Goal: Task Accomplishment & Management: Complete application form

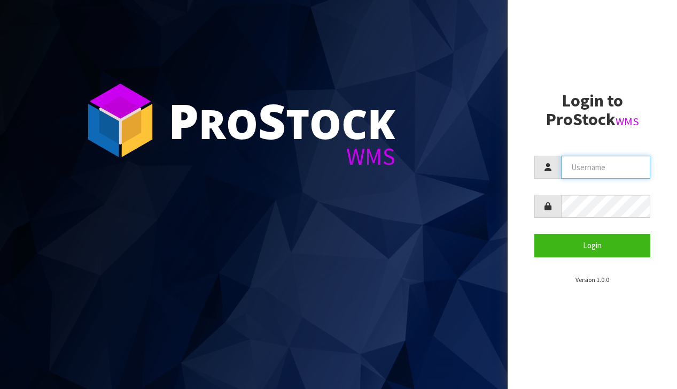
type input "[EMAIL_ADDRESS][DOMAIN_NAME]"
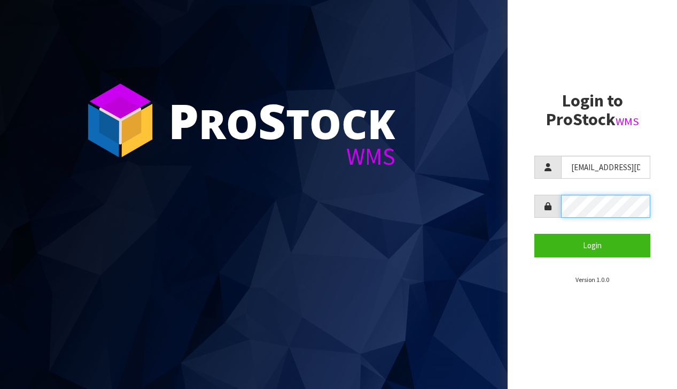
click at [592, 245] on button "Login" at bounding box center [592, 245] width 116 height 23
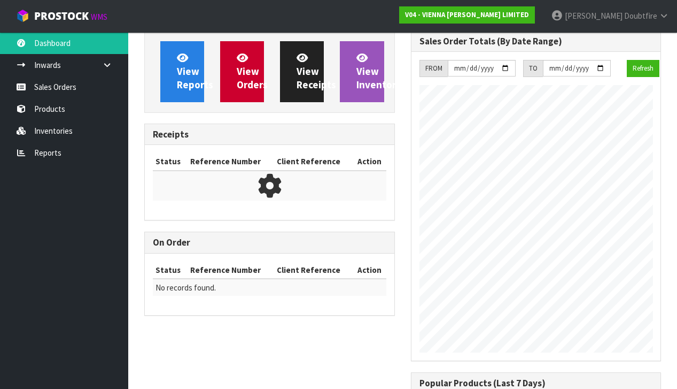
scroll to position [679, 266]
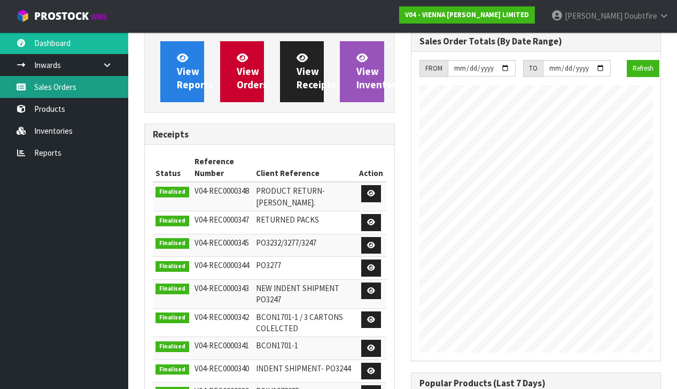
click at [52, 94] on link "Sales Orders" at bounding box center [64, 87] width 128 height 22
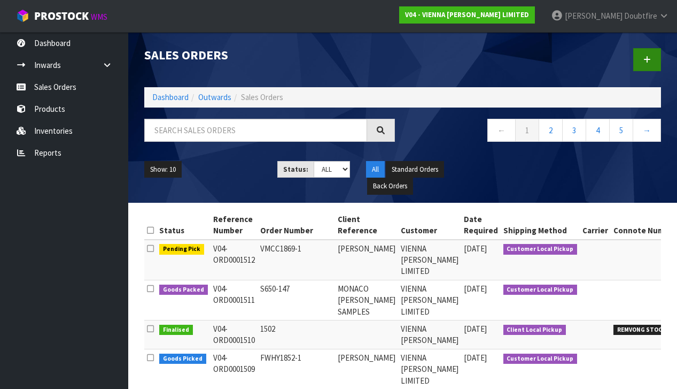
click at [647, 61] on icon at bounding box center [647, 60] width 7 height 8
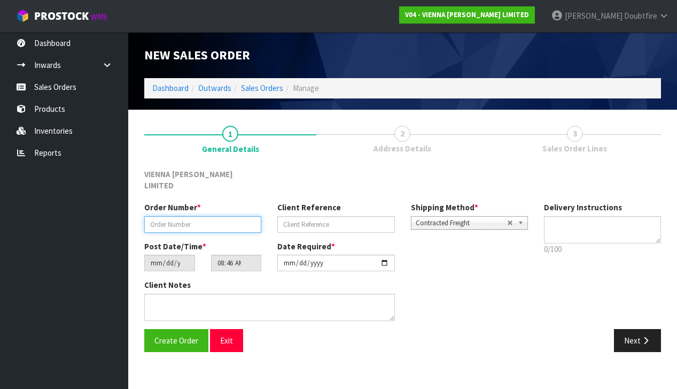
paste input "WFLO1871-1"
type input "WFLO1871-1"
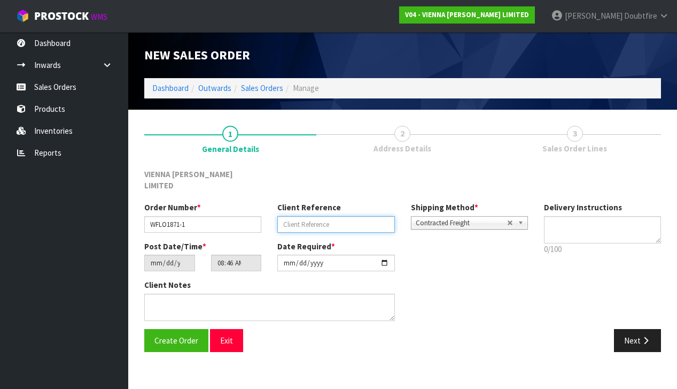
click at [300, 216] on input "text" at bounding box center [335, 224] width 117 height 17
type input "WOOD FLOOR SOLUTIONS"
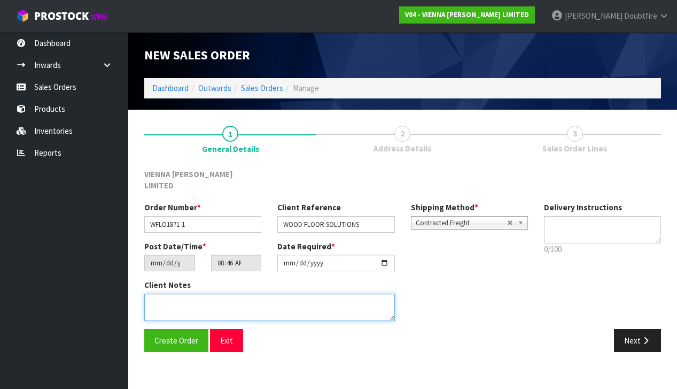
click at [184, 293] on textarea at bounding box center [269, 306] width 251 height 27
type textarea "WOOD FLOOR SOLUTIONS"
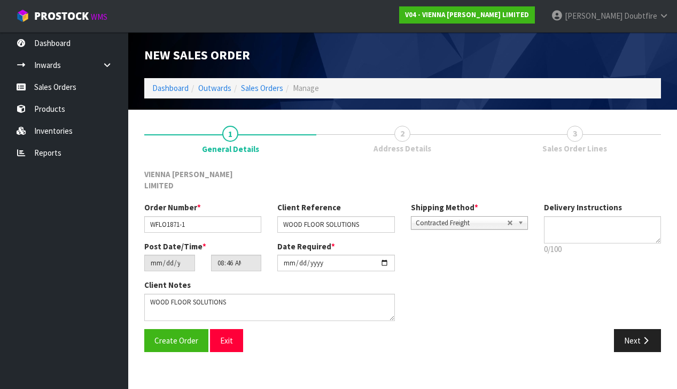
click at [469, 216] on span "Contracted Freight" at bounding box center [461, 222] width 91 height 13
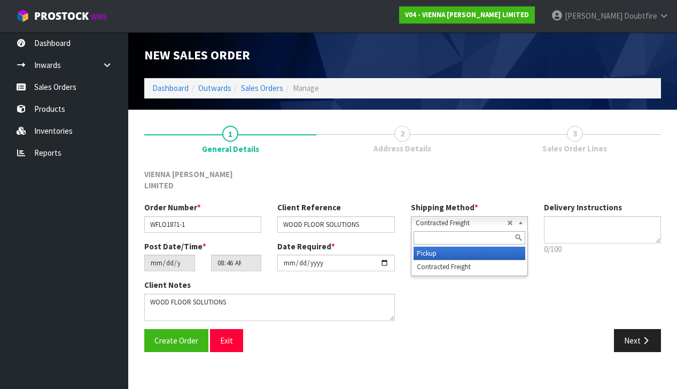
click at [453, 246] on li "Pickup" at bounding box center [470, 252] width 112 height 13
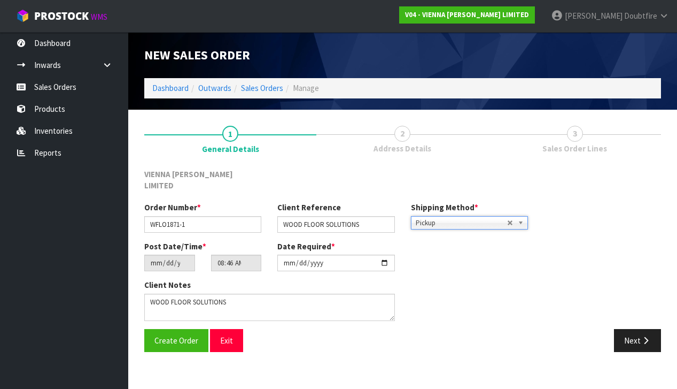
click at [287, 330] on div "Create Order Exit" at bounding box center [269, 340] width 267 height 23
click at [172, 331] on button "Create Order" at bounding box center [176, 340] width 64 height 23
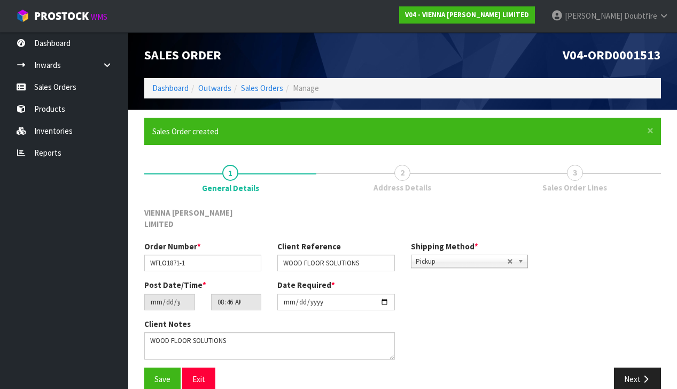
click at [169, 352] on div "Client Notes" at bounding box center [269, 342] width 267 height 49
click at [166, 374] on span "Save" at bounding box center [162, 379] width 16 height 10
click at [642, 375] on icon "button" at bounding box center [646, 379] width 10 height 8
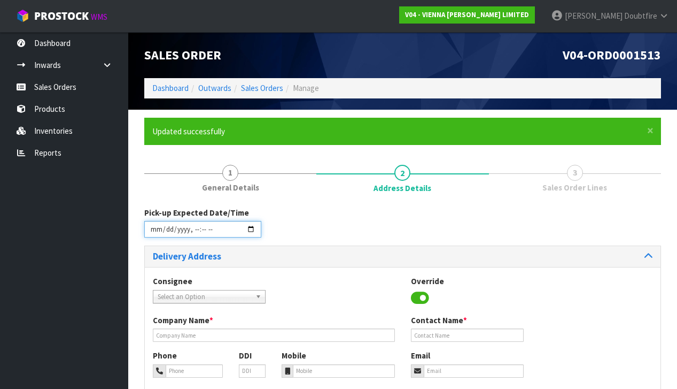
click at [153, 235] on input "datetime-local" at bounding box center [202, 229] width 117 height 17
click at [301, 279] on div "Consignee 000001.BAY MECHANICS - BAY MECHANICS 000001A - BRAKE & TRANSMISSION N…" at bounding box center [403, 294] width 516 height 39
click at [193, 236] on input "datetime-local" at bounding box center [202, 229] width 117 height 17
click at [283, 252] on h3 "Delivery Address" at bounding box center [274, 256] width 242 height 10
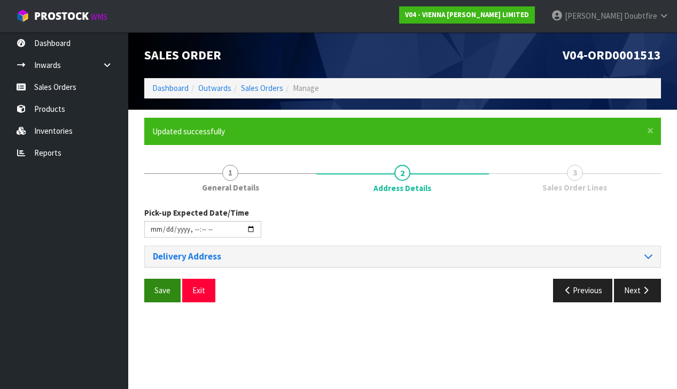
click at [168, 294] on button "Save" at bounding box center [162, 289] width 36 height 23
type input "[DATE]T11:47"
click at [171, 253] on h3 "Delivery Address" at bounding box center [274, 256] width 242 height 10
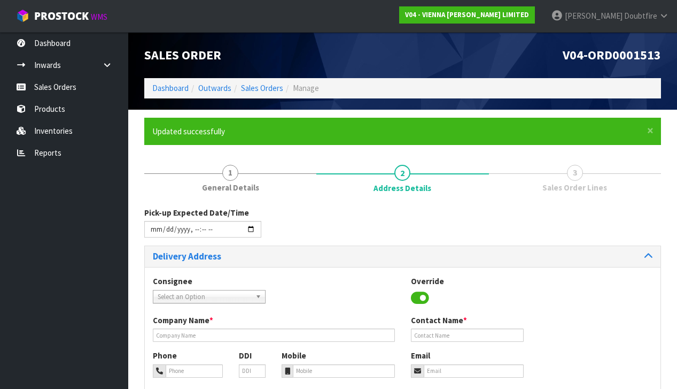
click at [161, 291] on span "Select an Option" at bounding box center [205, 296] width 94 height 13
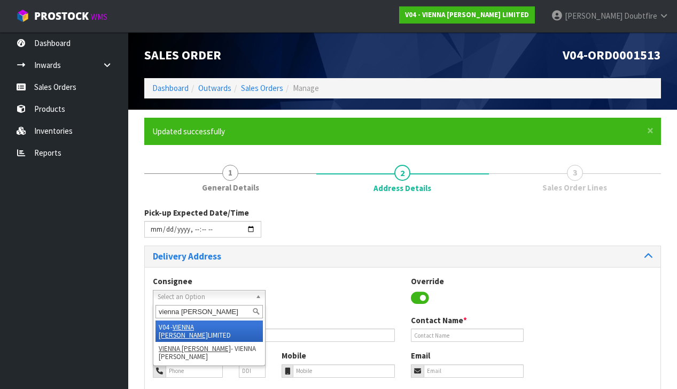
type input "vienna [PERSON_NAME]"
click at [200, 324] on em "VIENNA [PERSON_NAME]" at bounding box center [183, 330] width 49 height 17
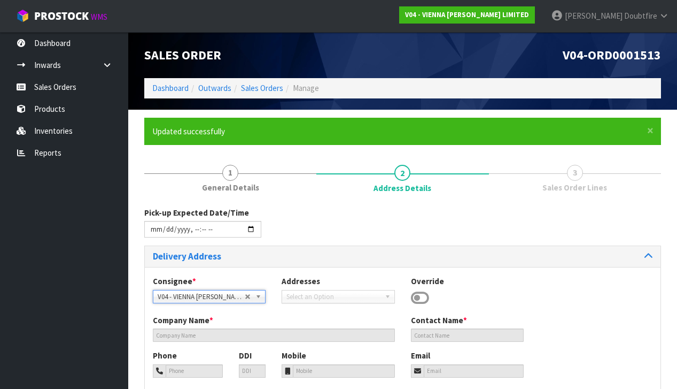
type input "VIENNA [PERSON_NAME] LIMITED"
type input "[PERSON_NAME]"
type input "[PHONE_NUMBER]"
type input "[PERSON_NAME][EMAIL_ADDRESS][DOMAIN_NAME]"
type input "2 ROXBURGH ST"
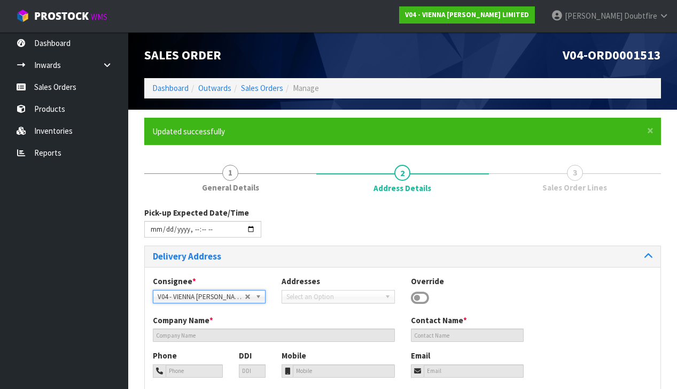
type input "1023"
type input "[GEOGRAPHIC_DATA]"
type input "NEWMARKET"
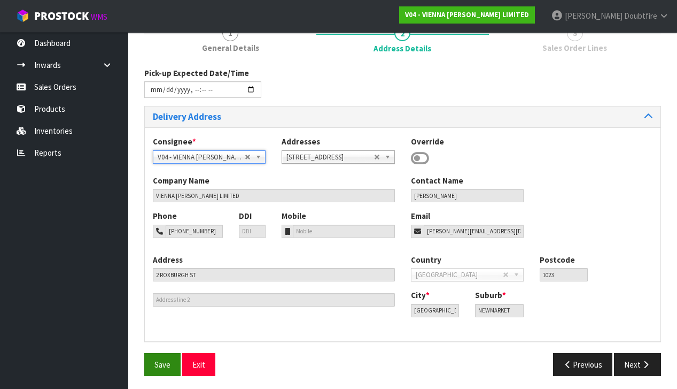
click at [161, 359] on span "Save" at bounding box center [162, 364] width 16 height 10
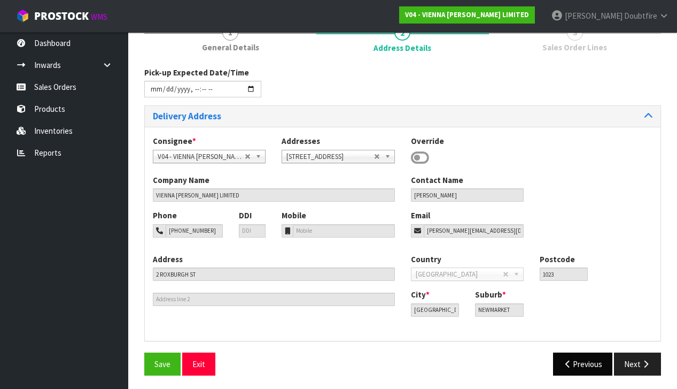
scroll to position [140, 0]
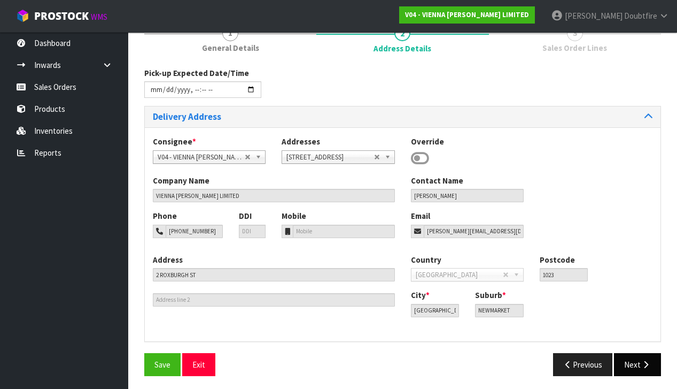
click at [639, 359] on button "Next" at bounding box center [637, 364] width 47 height 23
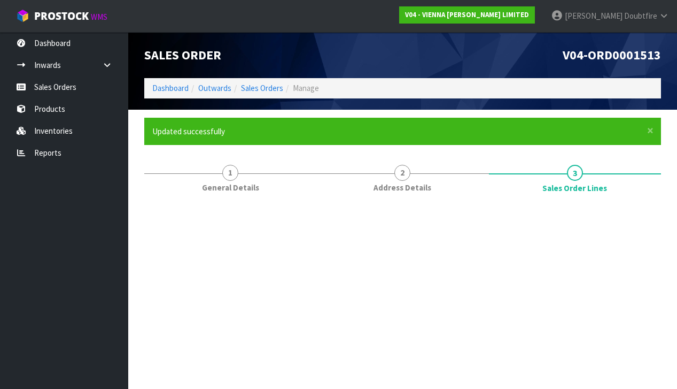
scroll to position [0, 0]
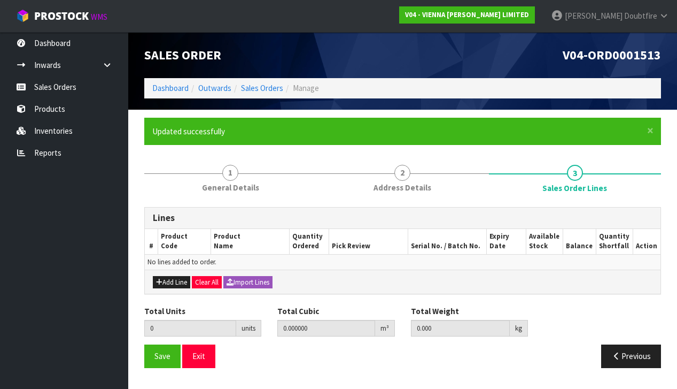
click at [169, 277] on button "Add Line" at bounding box center [171, 282] width 37 height 13
type input "0"
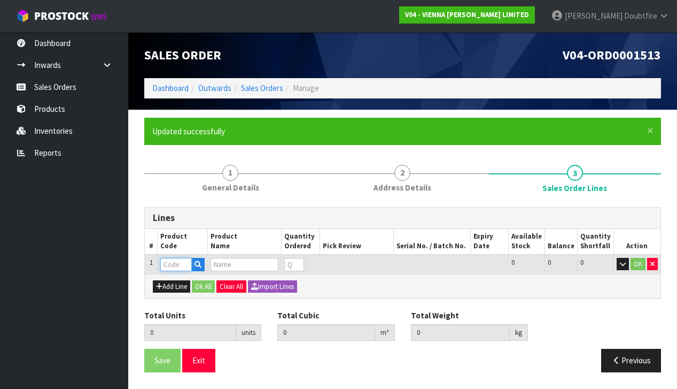
click at [167, 263] on input "text" at bounding box center [176, 264] width 32 height 13
type input "EW-UN"
click at [198, 283] on link "EW-UN -ABCD" at bounding box center [203, 280] width 84 height 14
type input "EW-UN-ABCD"
type input "0.000000"
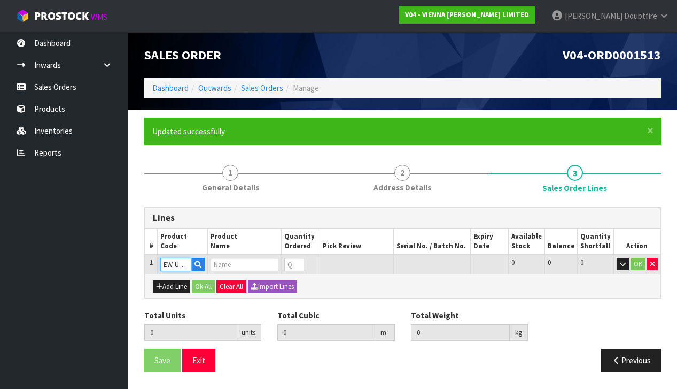
type input "0.000"
type input "EASTERN UNFINISHED 190W"
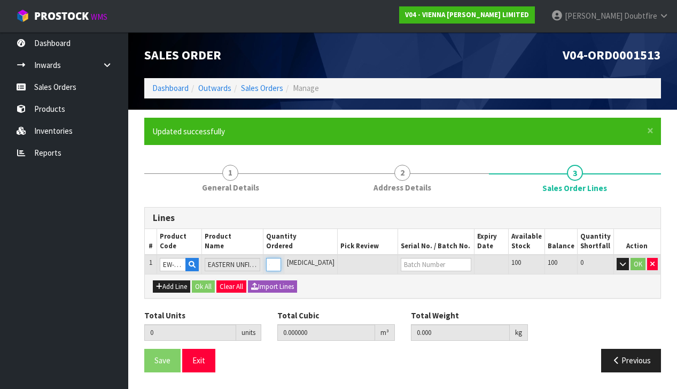
type input "1"
type input "0.04683"
type input "26"
click at [275, 260] on input "1" at bounding box center [268, 264] width 14 height 13
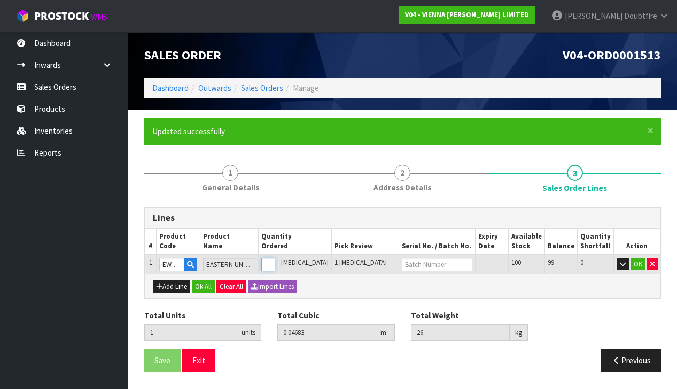
type input "2"
type input "0.09366"
type input "52"
click at [275, 260] on input "2" at bounding box center [268, 264] width 14 height 13
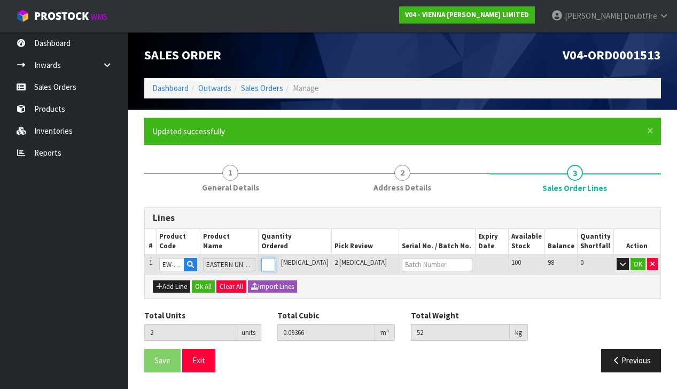
type input "3"
type input "0.14049"
type input "78"
click at [275, 260] on input "3" at bounding box center [268, 264] width 14 height 13
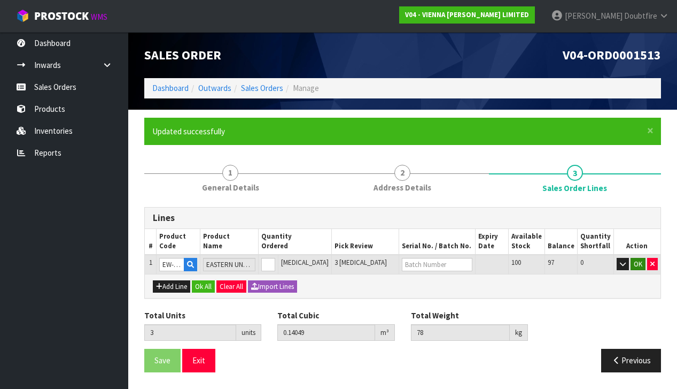
click at [641, 262] on button "OK" at bounding box center [638, 264] width 15 height 13
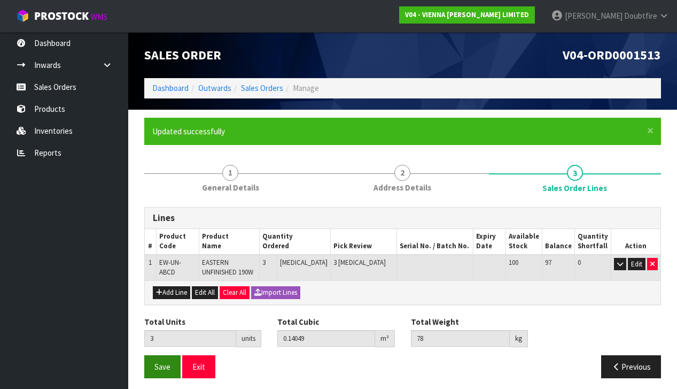
click at [156, 373] on button "Save" at bounding box center [162, 366] width 36 height 23
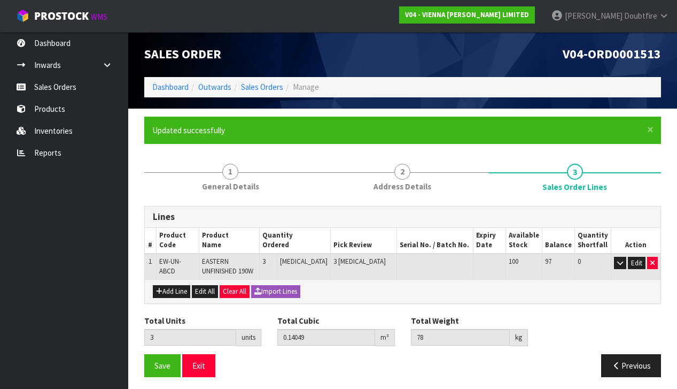
scroll to position [1, 1]
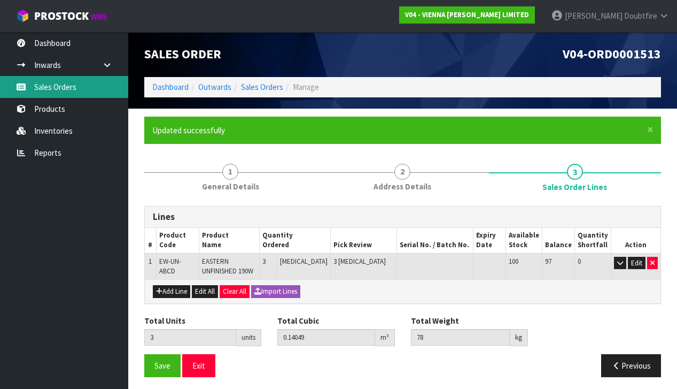
click at [49, 91] on link "Sales Orders" at bounding box center [64, 87] width 128 height 22
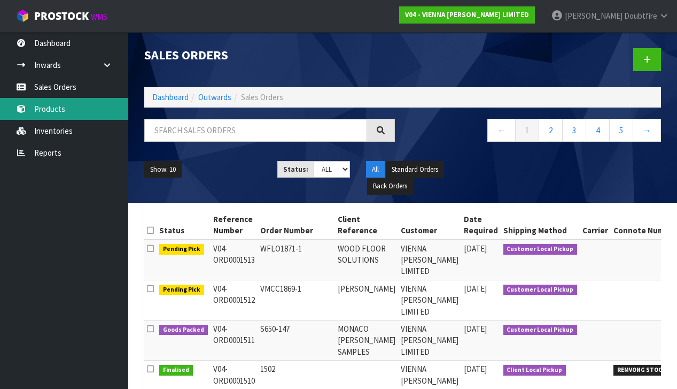
click at [46, 111] on link "Products" at bounding box center [64, 109] width 128 height 22
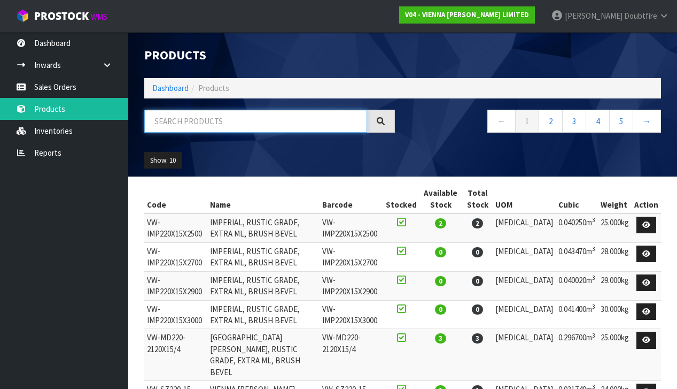
click at [166, 125] on input "text" at bounding box center [255, 121] width 223 height 23
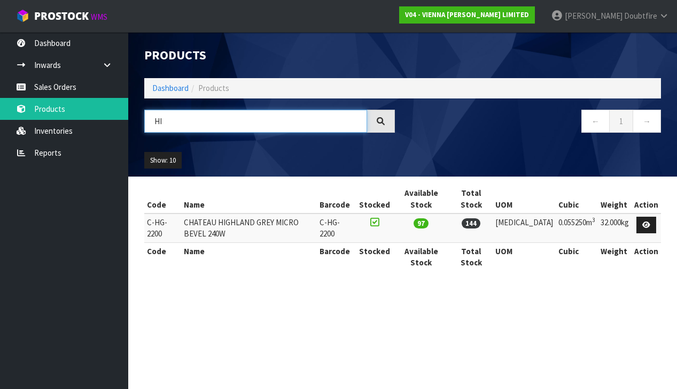
type input "H"
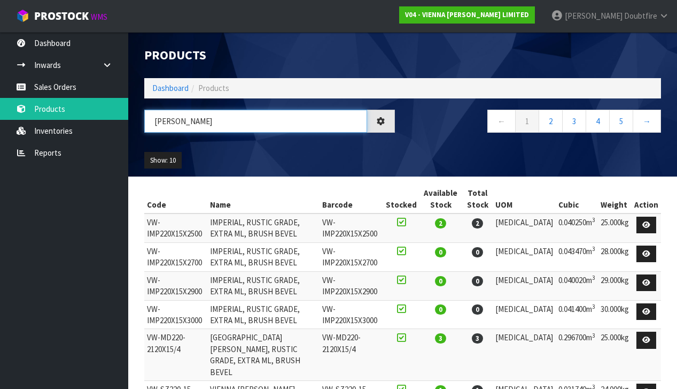
type input "[PERSON_NAME]"
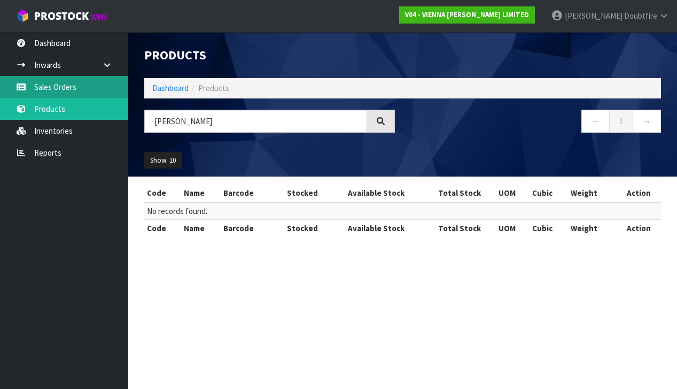
click at [36, 81] on link "Sales Orders" at bounding box center [64, 87] width 128 height 22
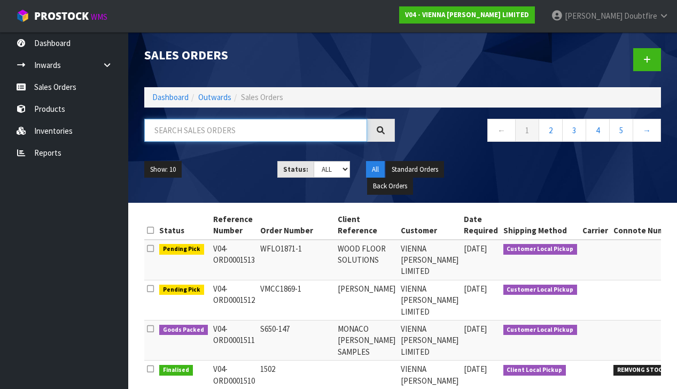
click at [156, 133] on input "text" at bounding box center [255, 130] width 223 height 23
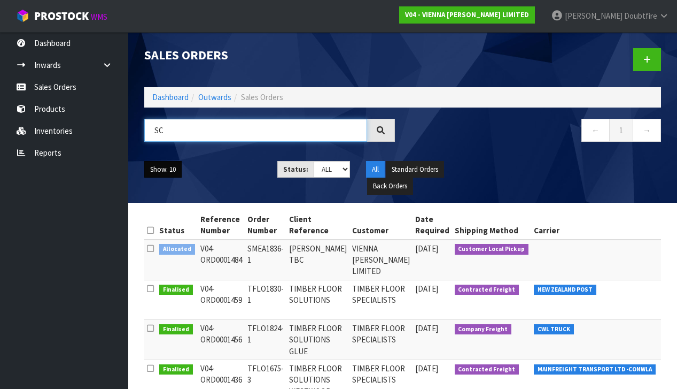
type input "S"
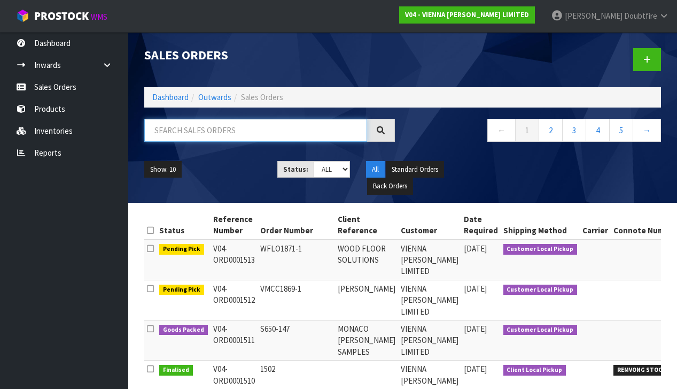
paste input "SDEL1494-1"
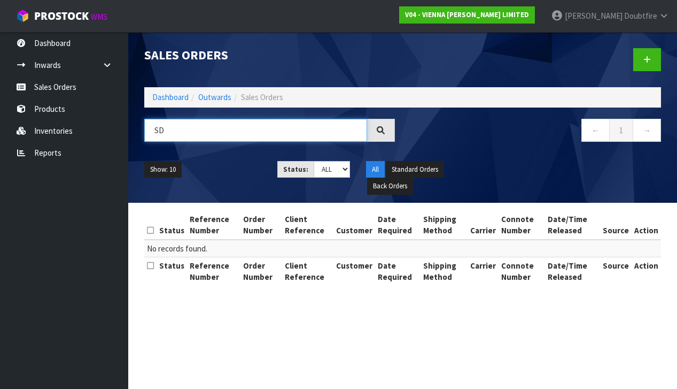
type input "S"
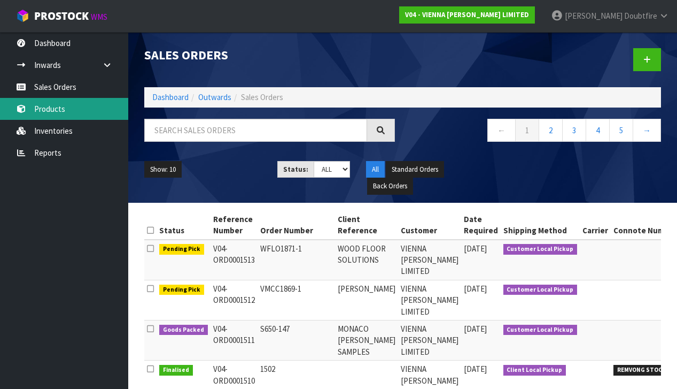
click at [55, 111] on link "Products" at bounding box center [64, 109] width 128 height 22
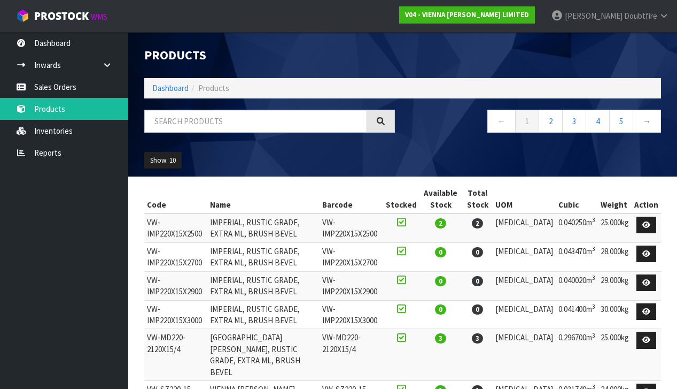
scroll to position [0, 1]
click at [194, 120] on input "text" at bounding box center [255, 121] width 223 height 23
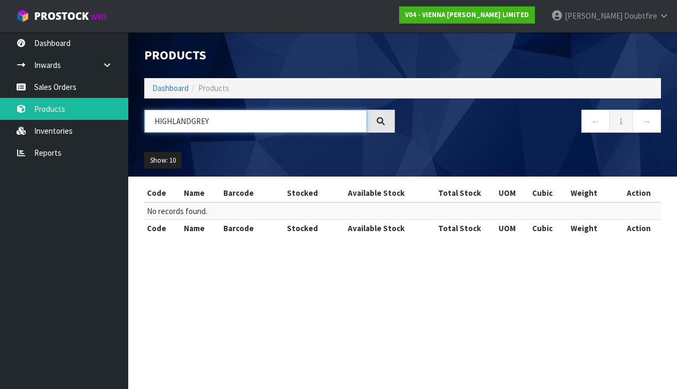
click at [190, 125] on input "HIGHLANDGREY" at bounding box center [255, 121] width 223 height 23
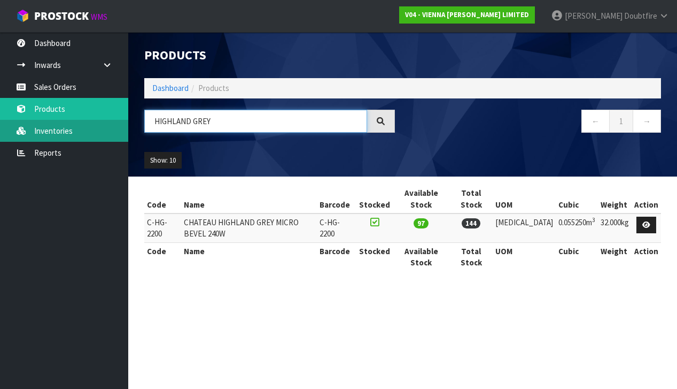
type input "HIGHLAND GREY"
click at [44, 131] on link "Inventories" at bounding box center [64, 131] width 128 height 22
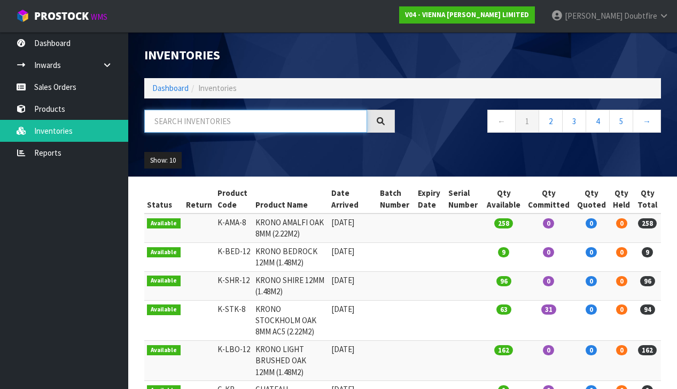
click at [166, 113] on input "text" at bounding box center [255, 121] width 223 height 23
type input "HIGHLAND GREY"
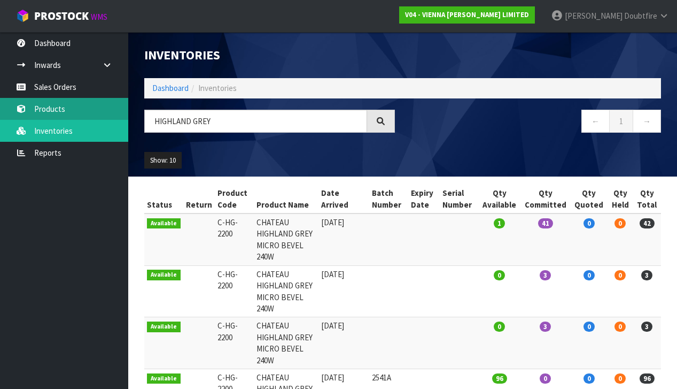
click at [52, 112] on link "Products" at bounding box center [64, 109] width 128 height 22
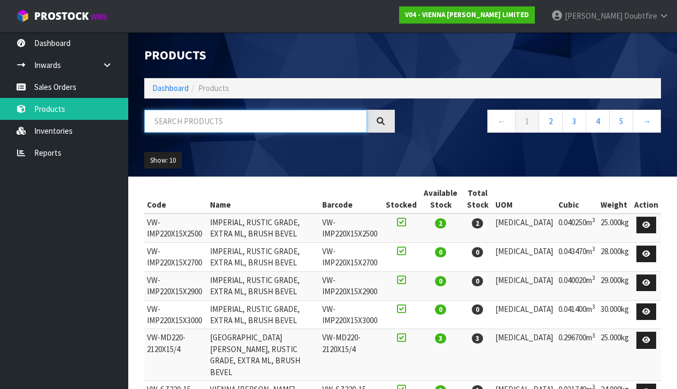
click at [197, 121] on input "text" at bounding box center [255, 121] width 223 height 23
type input "HIGHLAND GREY"
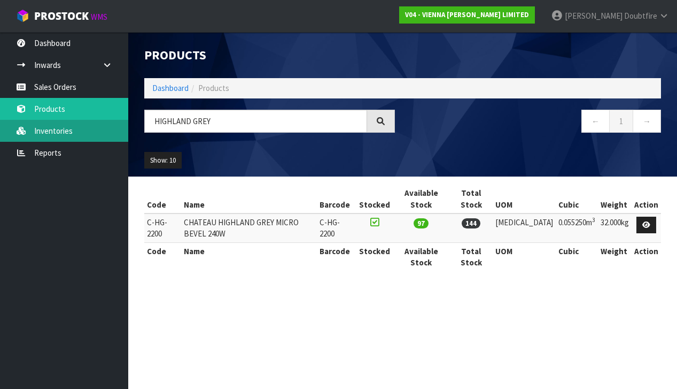
click at [51, 132] on link "Inventories" at bounding box center [64, 131] width 128 height 22
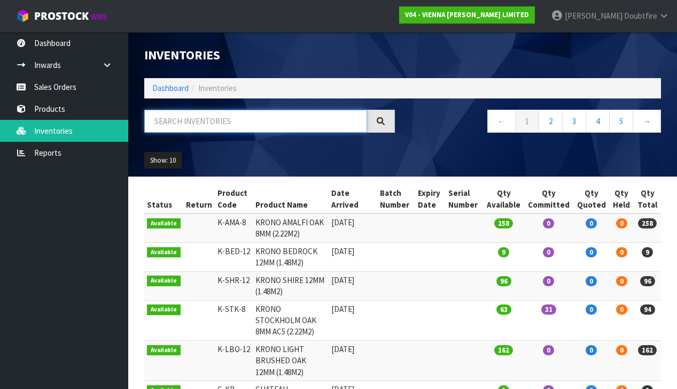
click at [164, 120] on input "text" at bounding box center [255, 121] width 223 height 23
type input "HIGHLAND GREY"
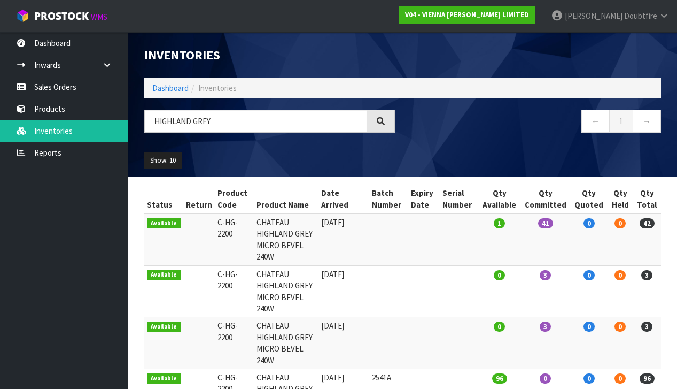
click at [134, 190] on section "Status Return Product Code Product Name Date Arrived Batch Number Expiry Date S…" at bounding box center [402, 321] width 549 height 291
click at [136, 188] on section "Status Return Product Code Product Name Date Arrived Batch Number Expiry Date S…" at bounding box center [402, 321] width 549 height 291
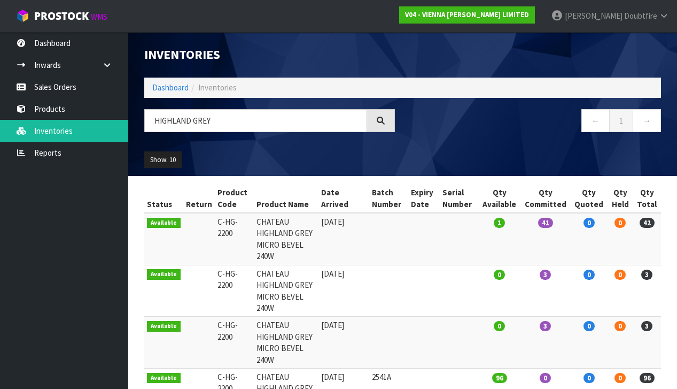
click at [136, 191] on div "Status Return Product Code Product Name Date Arrived Batch Number Expiry Date S…" at bounding box center [402, 321] width 533 height 275
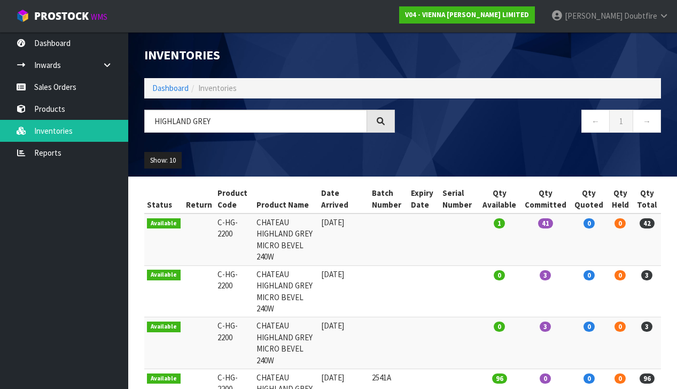
click at [136, 196] on div "Status Return Product Code Product Name Date Arrived Batch Number Expiry Date S…" at bounding box center [402, 321] width 533 height 275
click at [254, 226] on td "CHATEAU HIGHLAND GREY MICRO BEVEL 240W" at bounding box center [286, 239] width 65 height 52
drag, startPoint x: 249, startPoint y: 221, endPoint x: 338, endPoint y: 230, distance: 89.1
click at [319, 230] on td "CHATEAU HIGHLAND GREY MICRO BEVEL 240W" at bounding box center [286, 239] width 65 height 52
copy td "CHATEAU HIGHLAND GREY MICRO BEVEL 240W"
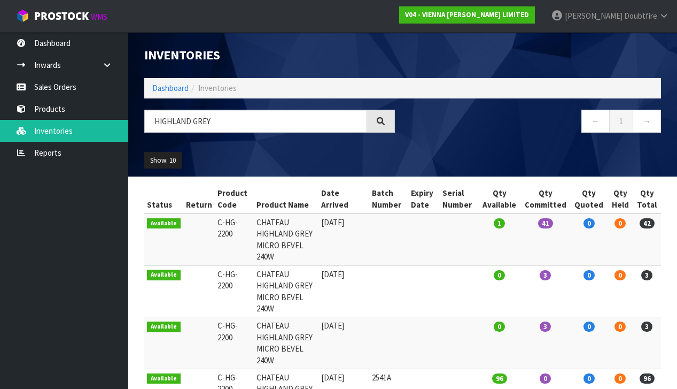
click at [438, 234] on td at bounding box center [424, 239] width 32 height 52
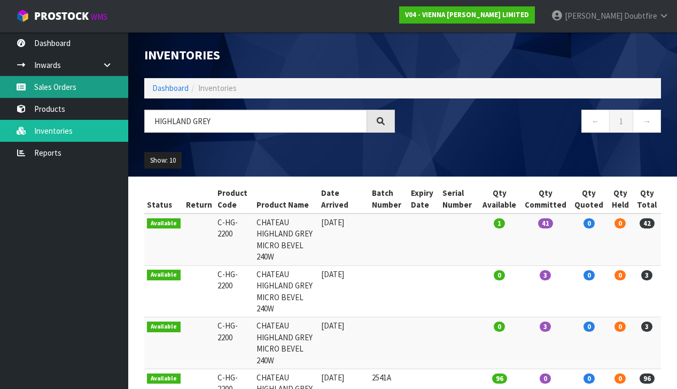
click at [60, 87] on link "Sales Orders" at bounding box center [64, 87] width 128 height 22
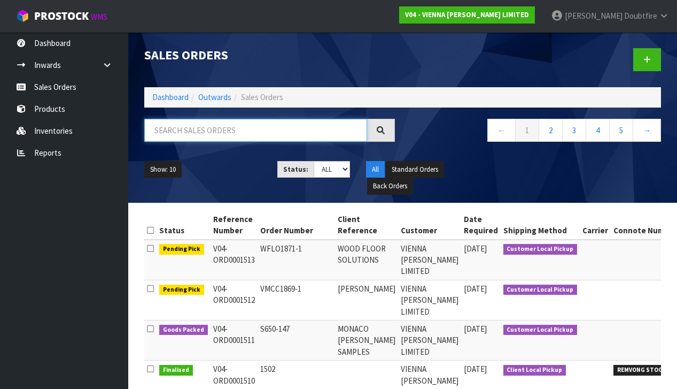
click at [219, 136] on input "text" at bounding box center [255, 130] width 223 height 23
type input "BOX BUILD"
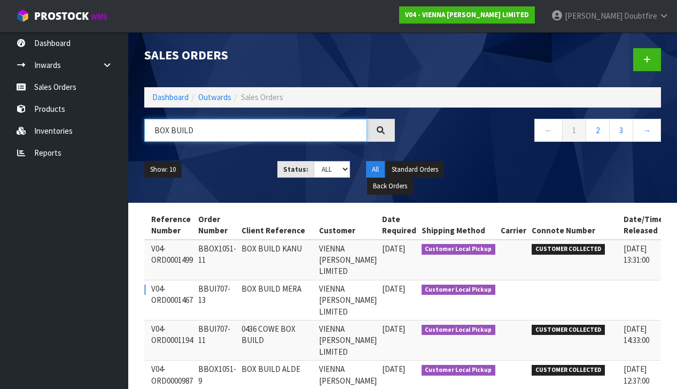
scroll to position [0, 49]
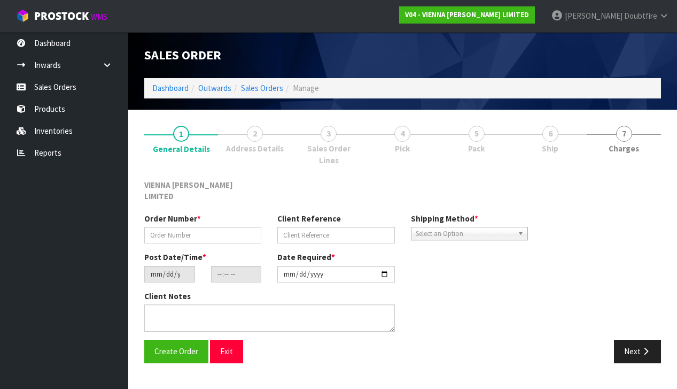
scroll to position [1, 0]
type input "BBUI707-13"
type input "BOX BUILD MERA"
type input "[DATE]"
type input "11:45:00.000"
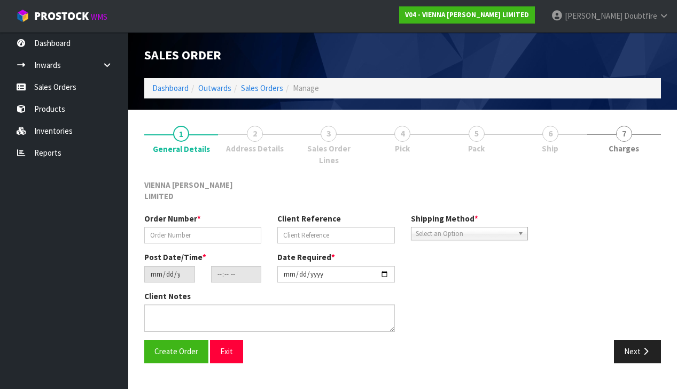
type input "[DATE]"
type textarea "0469 MERA"
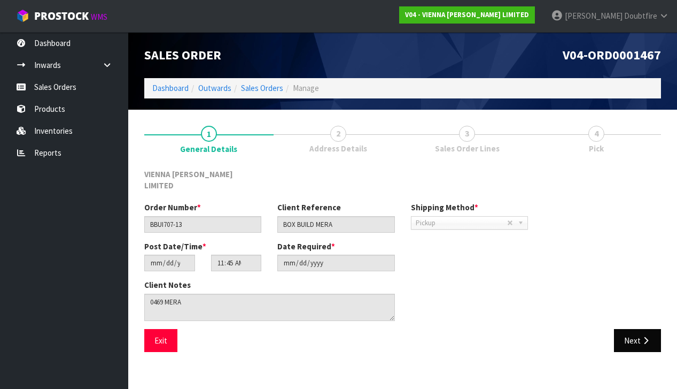
click at [643, 336] on icon "button" at bounding box center [646, 340] width 10 height 8
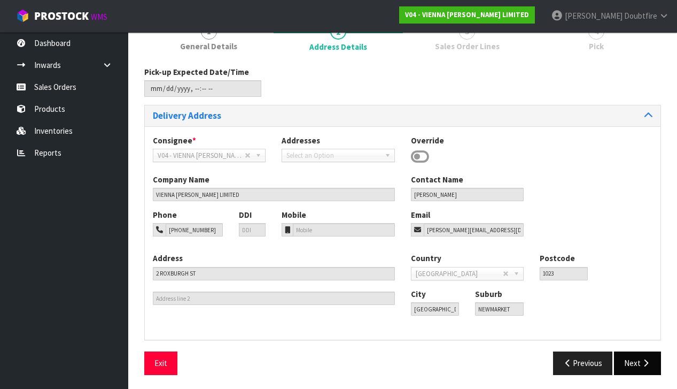
scroll to position [101, 0]
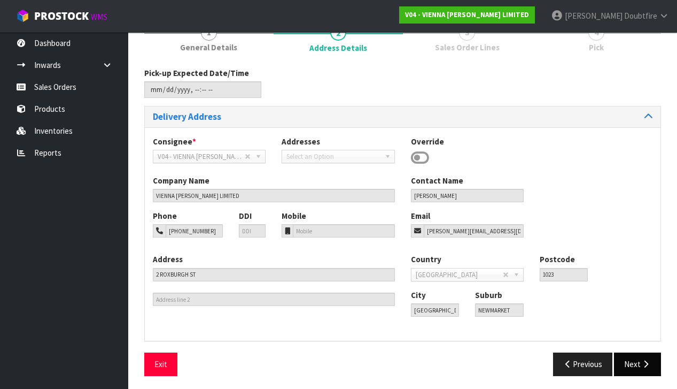
click at [640, 359] on button "Next" at bounding box center [637, 363] width 47 height 23
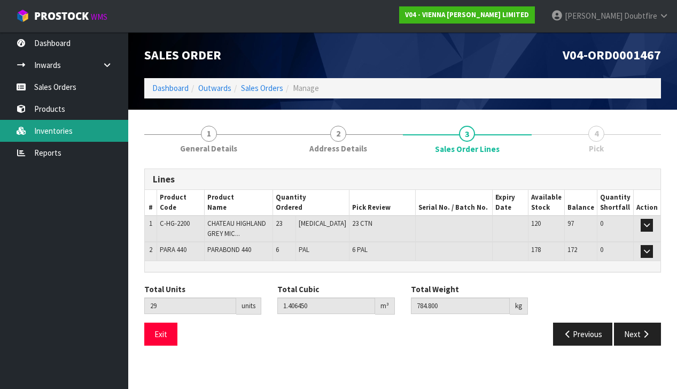
click at [49, 133] on link "Inventories" at bounding box center [64, 131] width 128 height 22
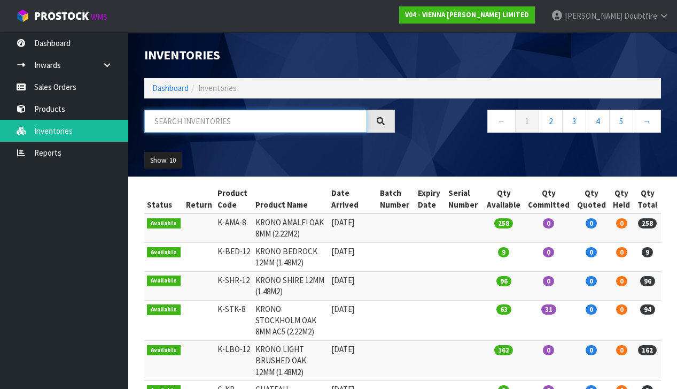
click at [229, 122] on input "text" at bounding box center [255, 121] width 223 height 23
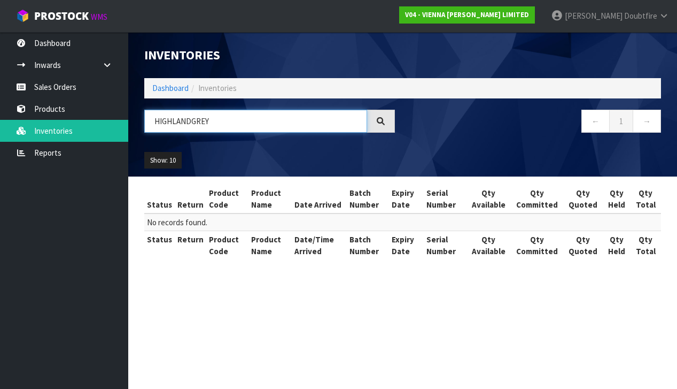
click at [191, 123] on input "HIGHLANDGREY" at bounding box center [255, 121] width 223 height 23
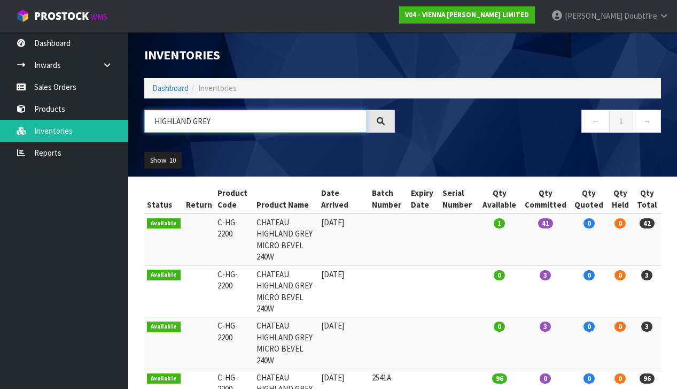
type input "HIGHLAND GREY"
drag, startPoint x: 212, startPoint y: 305, endPoint x: 435, endPoint y: 303, distance: 222.9
click at [435, 369] on tr "Available C-HG-2200 [GEOGRAPHIC_DATA] MICRO BEVEL 240W [DATE] 2541A 96 0 0 0 96" at bounding box center [402, 395] width 517 height 52
copy tr "C-HG-2200 CHATEAU HIGHLAND GREY MICRO BEVEL 240W [DATE] 2541A"
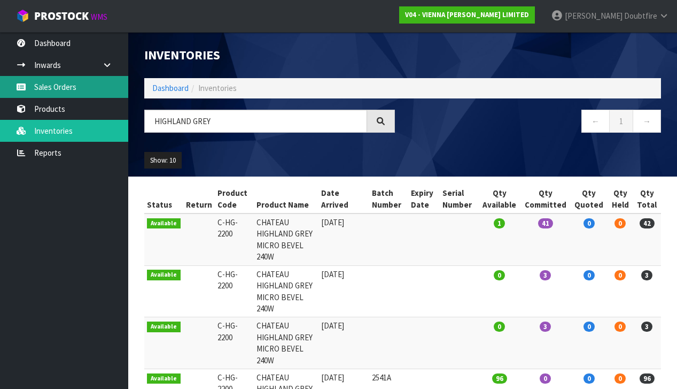
click at [57, 88] on link "Sales Orders" at bounding box center [64, 87] width 128 height 22
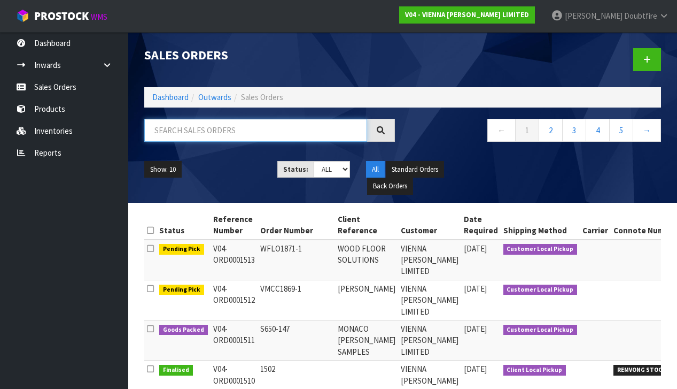
click at [192, 135] on input "text" at bounding box center [255, 130] width 223 height 23
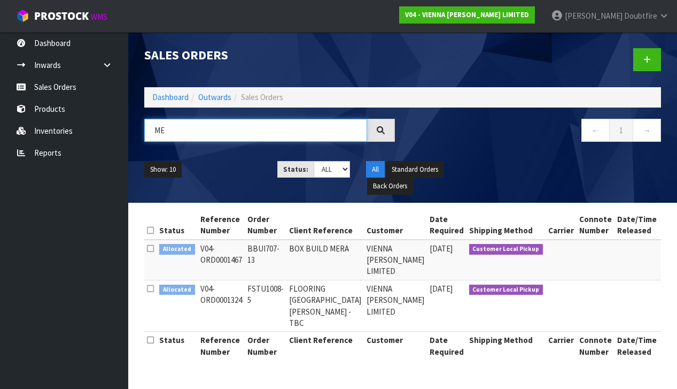
type input "M"
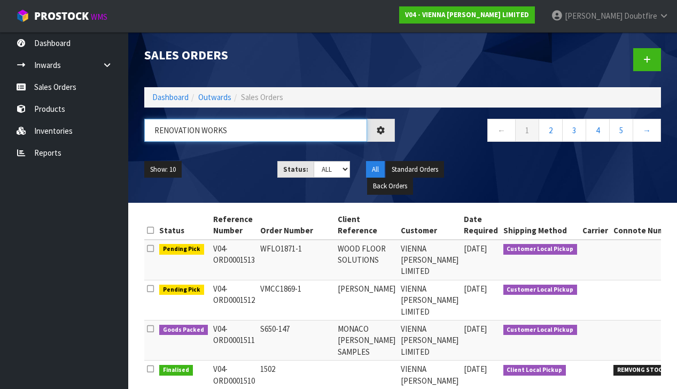
type input "RENOVATION WORKS"
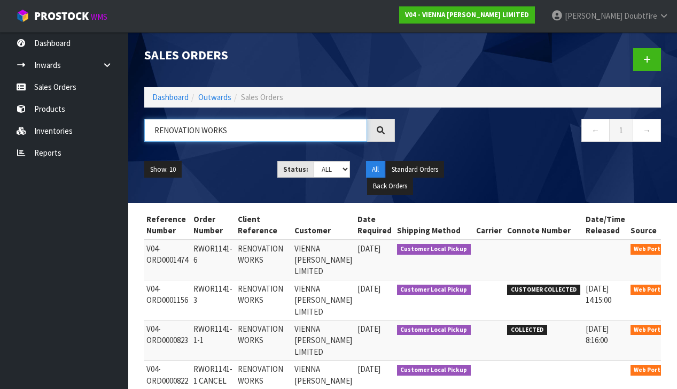
scroll to position [0, 62]
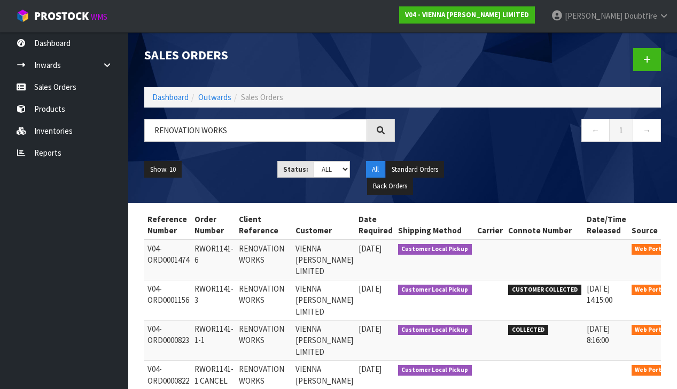
click at [677, 250] on icon at bounding box center [688, 250] width 8 height 7
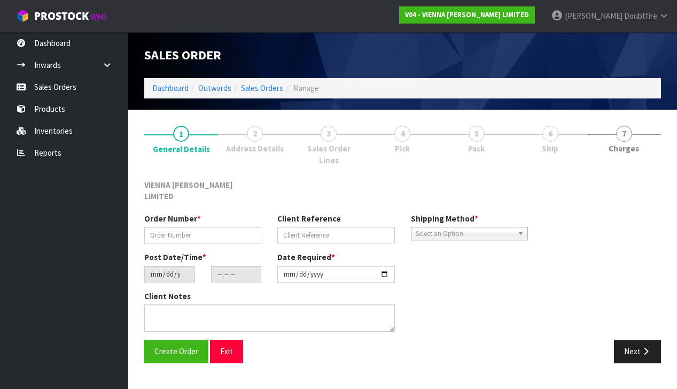
type input "RWOR1141-6"
type input "RENOVATION WORKS"
type input "[DATE]"
type input "15:39:00.000"
type input "[DATE]"
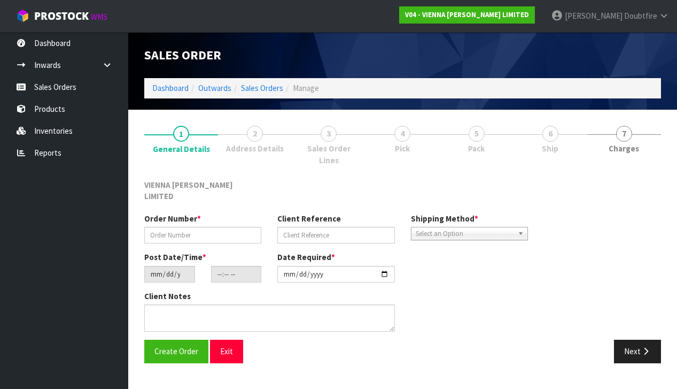
type textarea "RENOVATION WORKS [STREET_ADDRESS]"
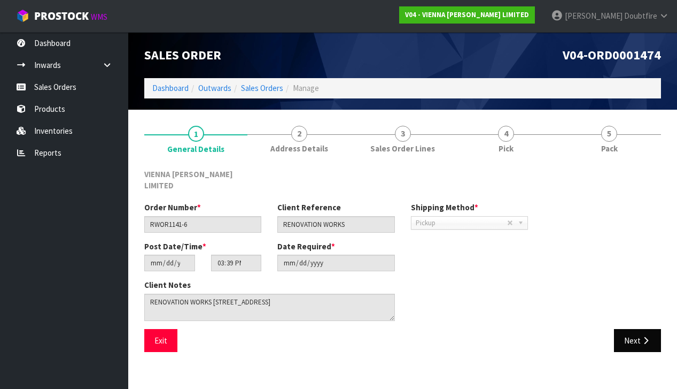
click at [644, 336] on icon "button" at bounding box center [646, 340] width 10 height 8
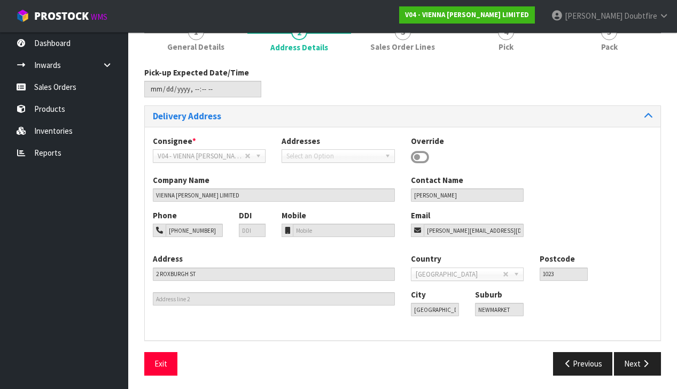
scroll to position [101, 0]
click at [639, 356] on button "Next" at bounding box center [637, 363] width 47 height 23
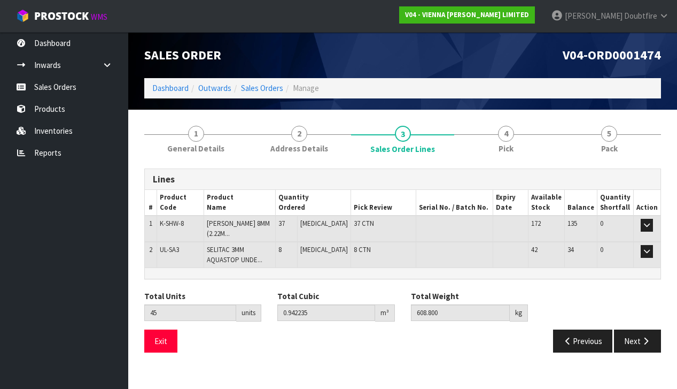
scroll to position [0, 0]
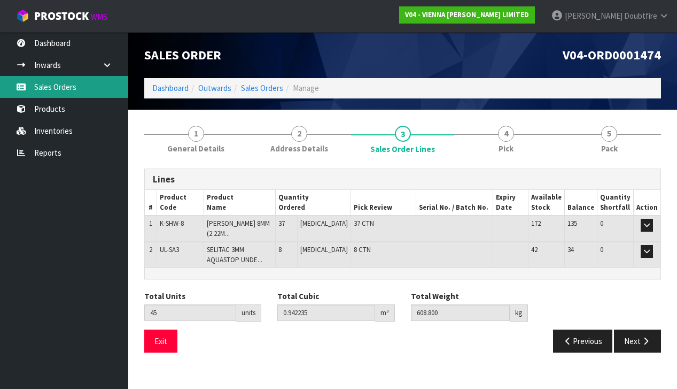
click at [59, 88] on link "Sales Orders" at bounding box center [64, 87] width 128 height 22
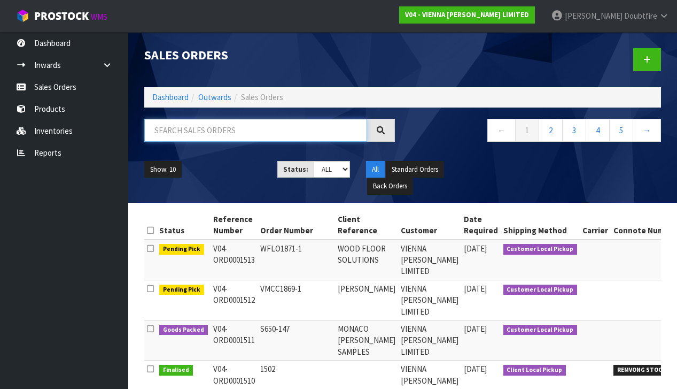
click at [170, 131] on input "text" at bounding box center [255, 130] width 223 height 23
type input "RENOVATION WORKS"
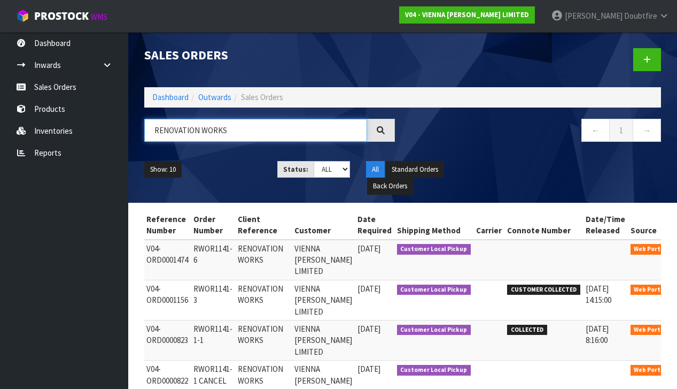
scroll to position [0, 62]
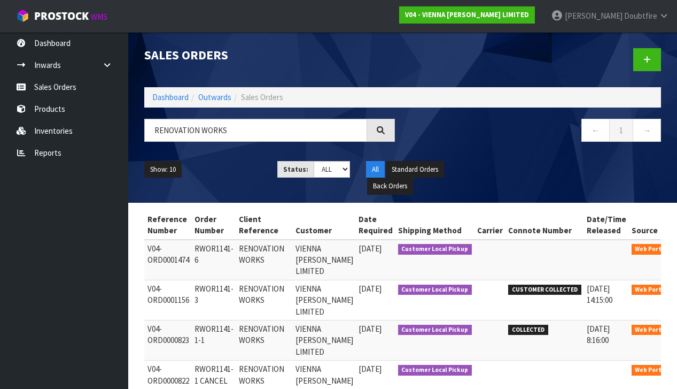
click at [677, 249] on icon at bounding box center [688, 250] width 8 height 7
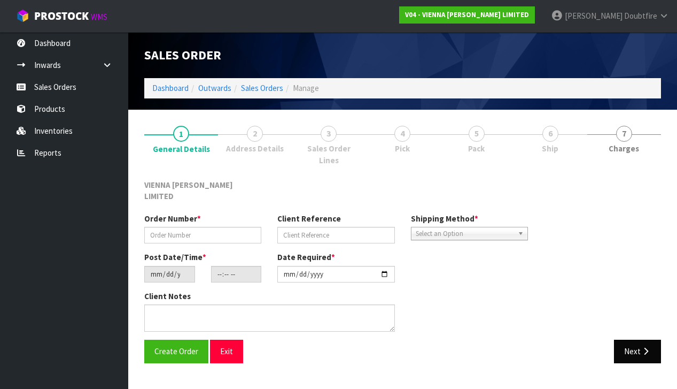
type input "RWOR1141-6"
type input "RENOVATION WORKS"
type input "[DATE]"
type input "15:39:00.000"
type input "[DATE]"
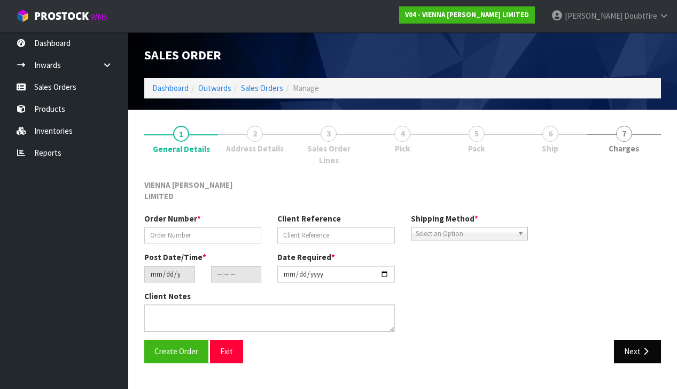
type textarea "RENOVATION WORKS [STREET_ADDRESS]"
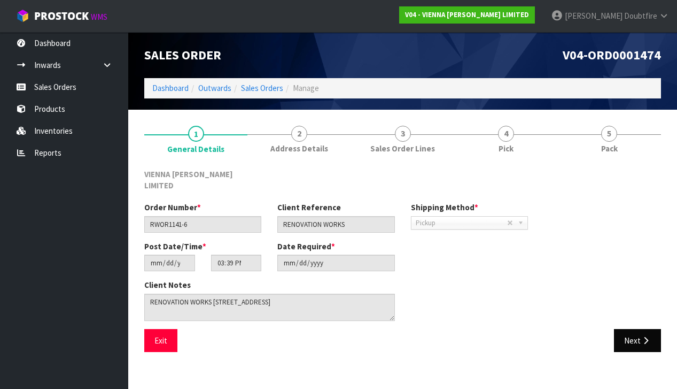
click at [631, 334] on button "Next" at bounding box center [637, 340] width 47 height 23
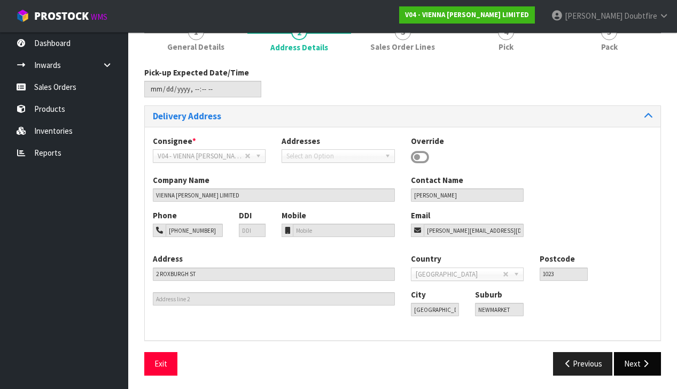
scroll to position [101, 0]
click at [634, 361] on button "Next" at bounding box center [637, 363] width 47 height 23
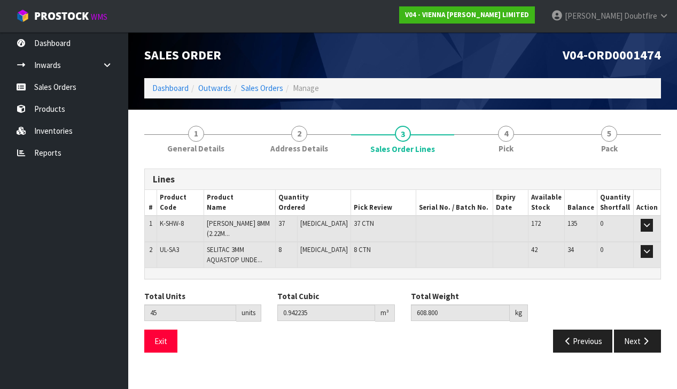
scroll to position [0, 0]
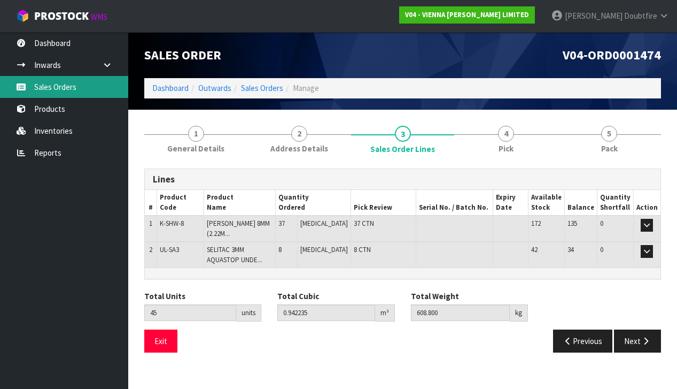
click at [53, 89] on link "Sales Orders" at bounding box center [64, 87] width 128 height 22
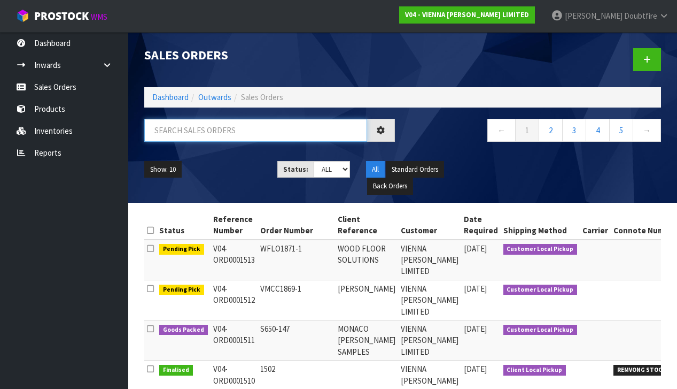
click at [176, 127] on input "text" at bounding box center [255, 130] width 223 height 23
type input "[PERSON_NAME]"
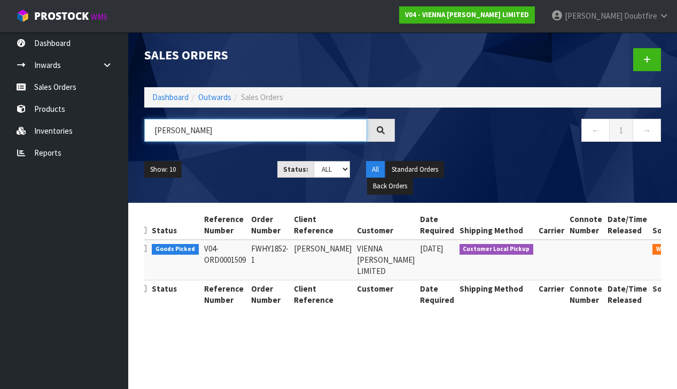
scroll to position [0, 7]
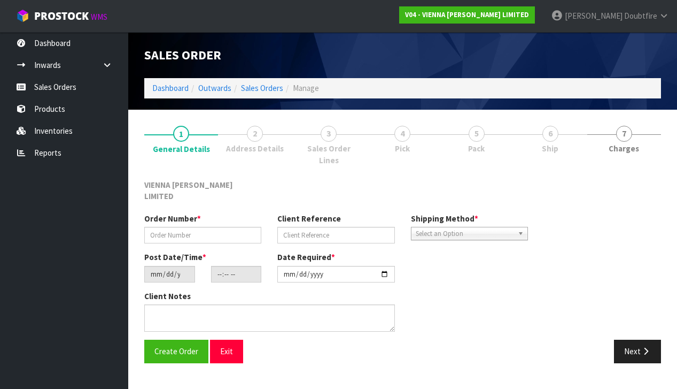
type input "FWHY1852-1"
type input "[PERSON_NAME]"
type input "[DATE]"
type input "10:54:00.000"
type input "[DATE]"
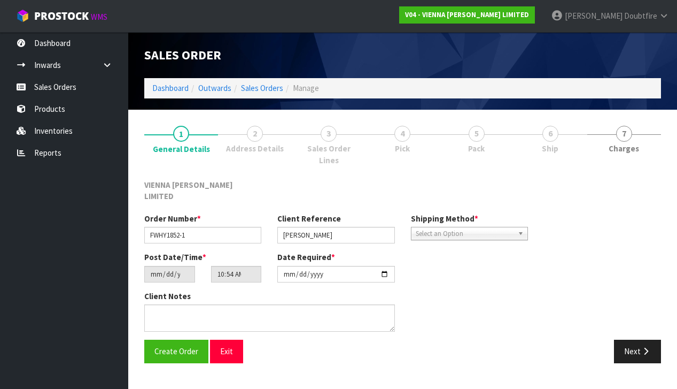
type textarea "[PERSON_NAME]"
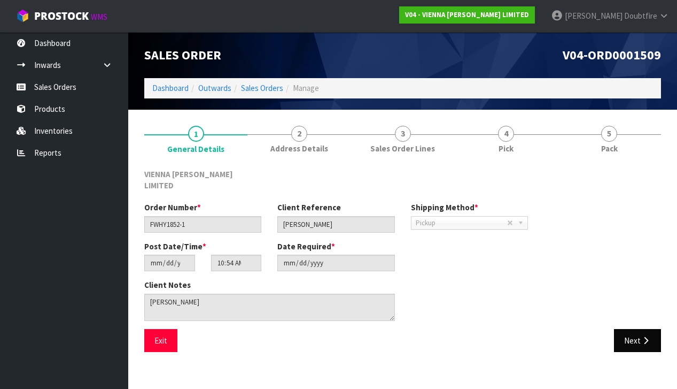
click at [639, 329] on button "Next" at bounding box center [637, 340] width 47 height 23
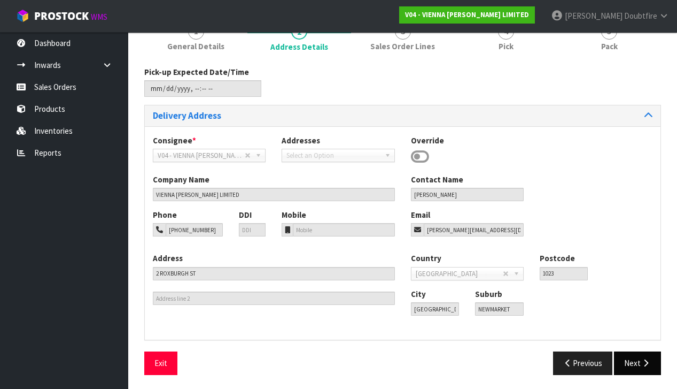
scroll to position [101, 0]
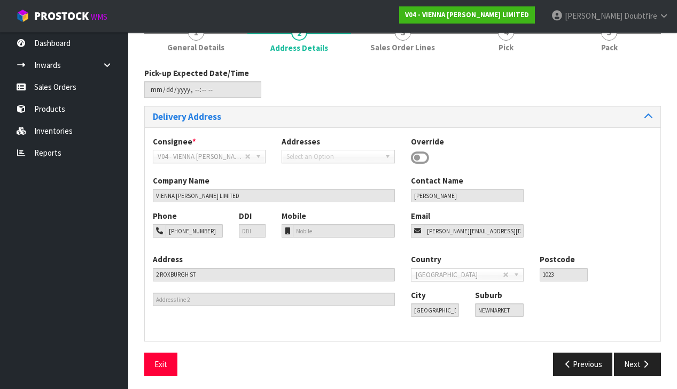
drag, startPoint x: 640, startPoint y: 361, endPoint x: 625, endPoint y: 359, distance: 15.6
click at [640, 361] on button "Next" at bounding box center [637, 363] width 47 height 23
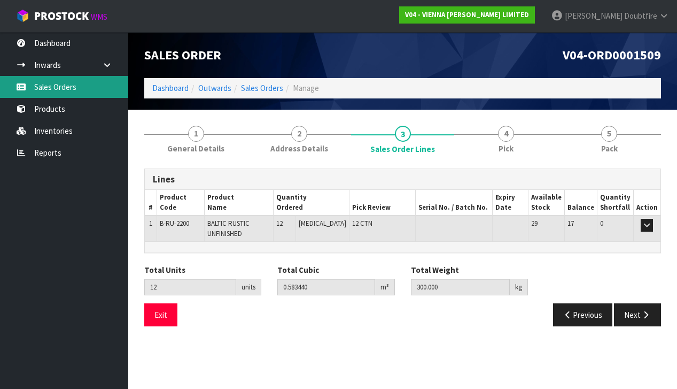
click at [57, 90] on link "Sales Orders" at bounding box center [64, 87] width 128 height 22
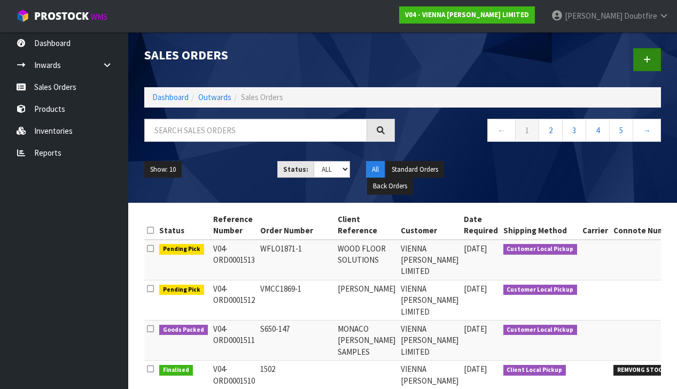
click at [651, 63] on link at bounding box center [647, 59] width 28 height 23
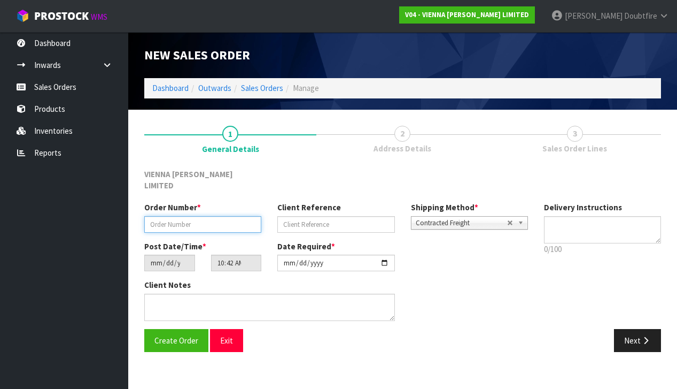
paste input "RWOR1141-7"
type input "RWOR1141-7"
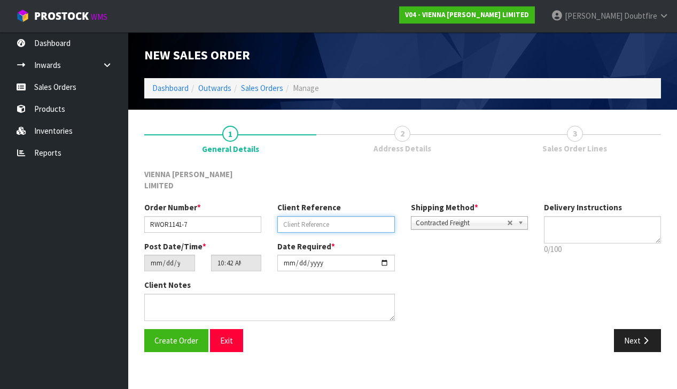
click at [300, 216] on input "text" at bounding box center [335, 224] width 117 height 17
type input "RENOVATION WORKS"
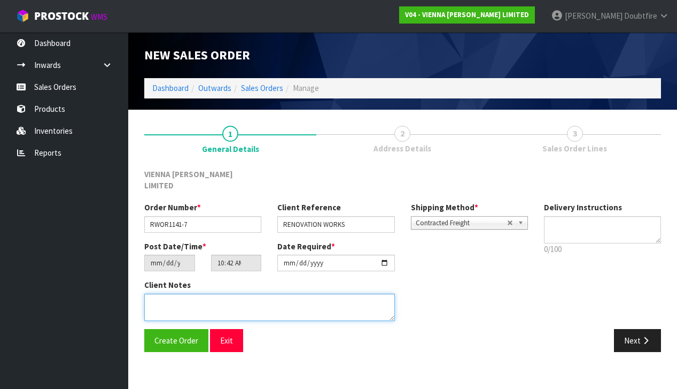
click at [218, 293] on textarea at bounding box center [269, 306] width 251 height 27
type textarea "RENOVATION WORKS"
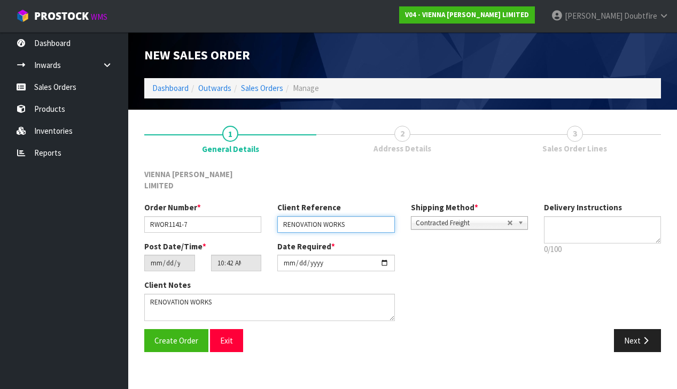
click at [377, 216] on input "RENOVATION WORKS" at bounding box center [335, 224] width 117 height 17
type input "RENOVATION WORKS [GEOGRAPHIC_DATA]"
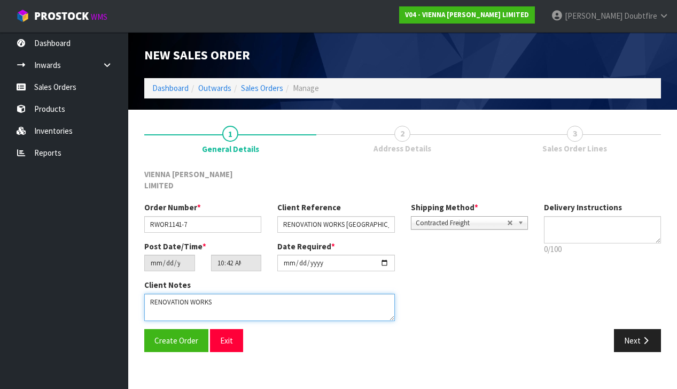
click at [216, 293] on textarea at bounding box center [269, 306] width 251 height 27
type textarea "RENOVATION WORKS [GEOGRAPHIC_DATA]"
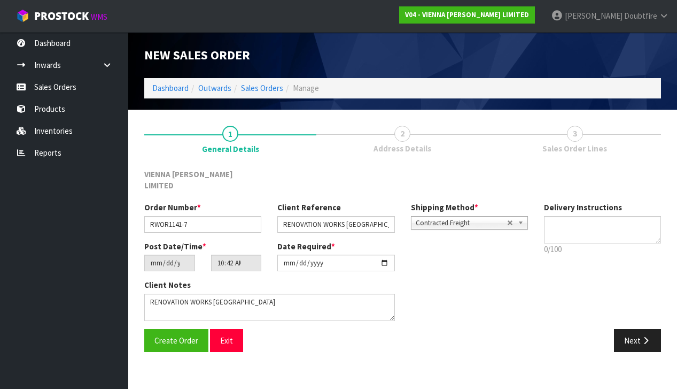
click at [468, 216] on span "Contracted Freight" at bounding box center [461, 222] width 91 height 13
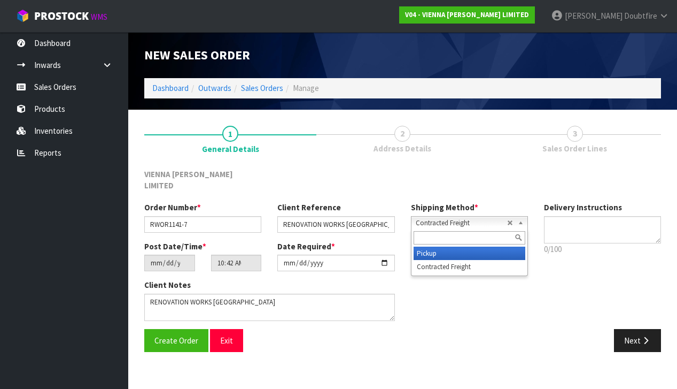
click at [440, 246] on li "Pickup" at bounding box center [470, 252] width 112 height 13
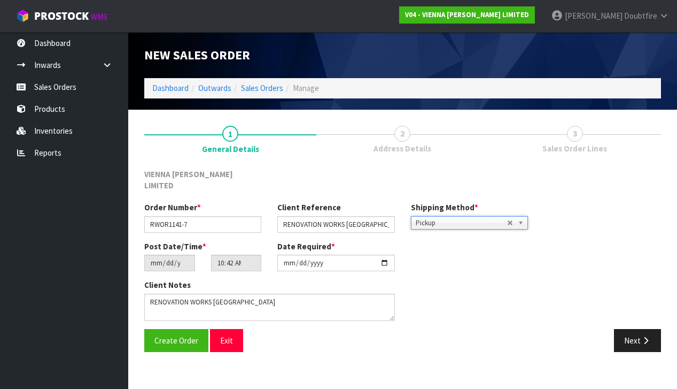
click at [464, 250] on div "Post Date/Time * [DATE] 10:42:00.000 Date Required * [DATE]" at bounding box center [336, 260] width 400 height 38
click at [167, 335] on span "Create Order" at bounding box center [176, 340] width 44 height 10
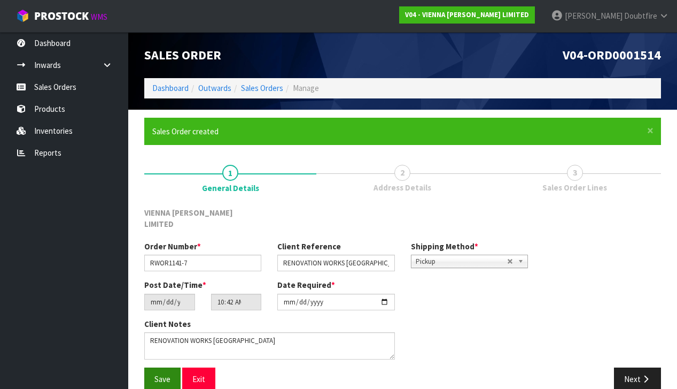
click at [167, 374] on span "Save" at bounding box center [162, 379] width 16 height 10
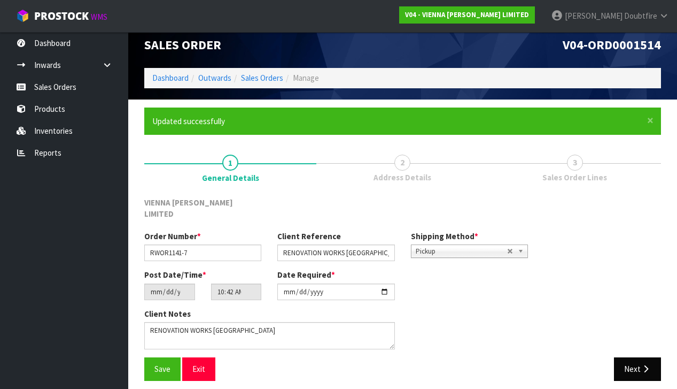
click at [652, 363] on button "Next" at bounding box center [637, 368] width 47 height 23
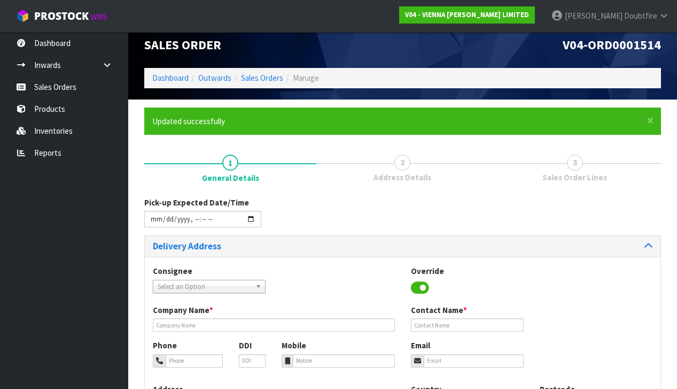
scroll to position [0, 0]
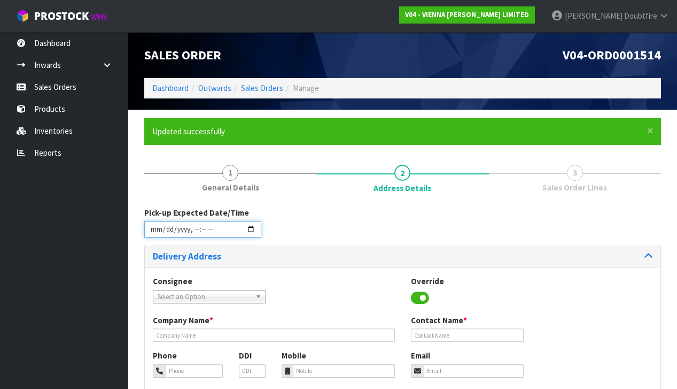
click at [153, 236] on input "datetime-local" at bounding box center [202, 229] width 117 height 17
type input "[DATE]T10:43"
click at [258, 267] on div "Consignee 000001.BAY MECHANICS - BAY MECHANICS 000001A - BRAKE & TRANSMISSION N…" at bounding box center [403, 374] width 516 height 214
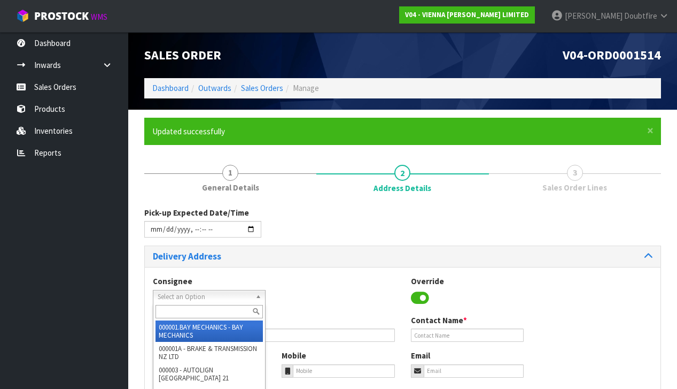
click at [163, 296] on span "Select an Option" at bounding box center [205, 296] width 94 height 13
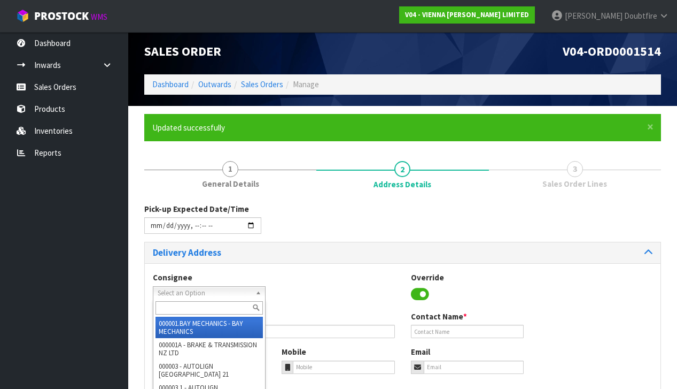
scroll to position [4, 0]
type input "vienn"
click at [186, 321] on em "VIENN" at bounding box center [182, 323] width 18 height 9
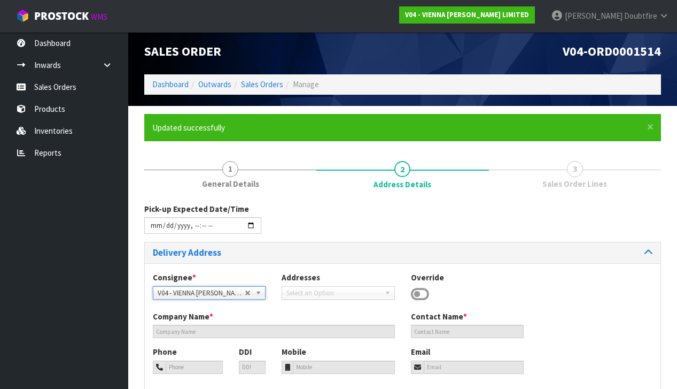
type input "VIENNA [PERSON_NAME] LIMITED"
type input "[PERSON_NAME]"
type input "[PHONE_NUMBER]"
type input "[PERSON_NAME][EMAIL_ADDRESS][DOMAIN_NAME]"
type input "2 ROXBURGH ST"
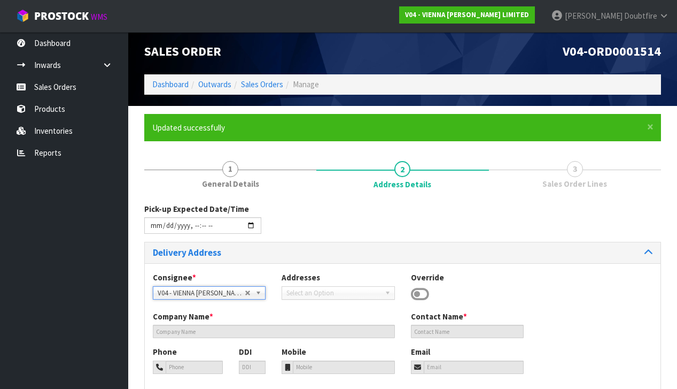
type input "1023"
type input "[GEOGRAPHIC_DATA]"
type input "NEWMARKET"
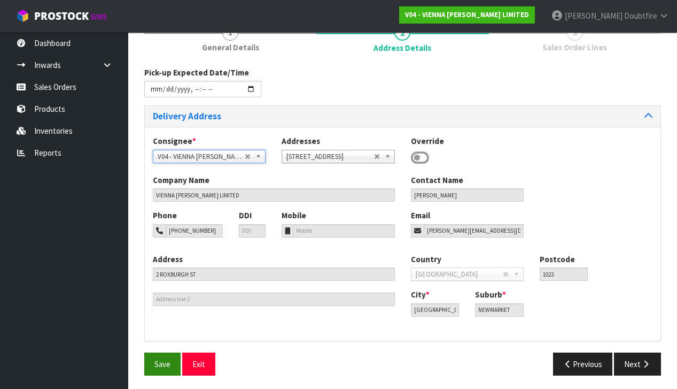
scroll to position [140, 0]
click at [165, 359] on span "Save" at bounding box center [162, 364] width 16 height 10
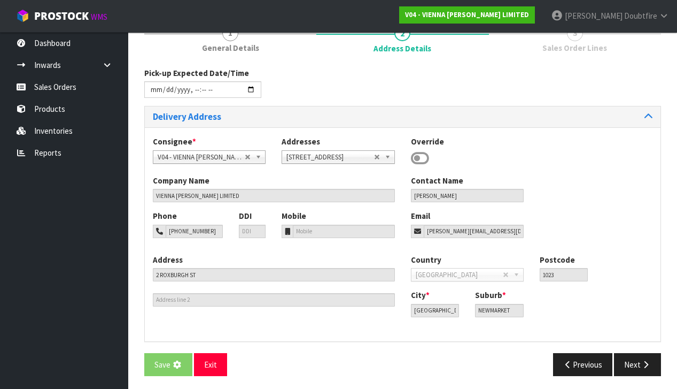
scroll to position [0, 0]
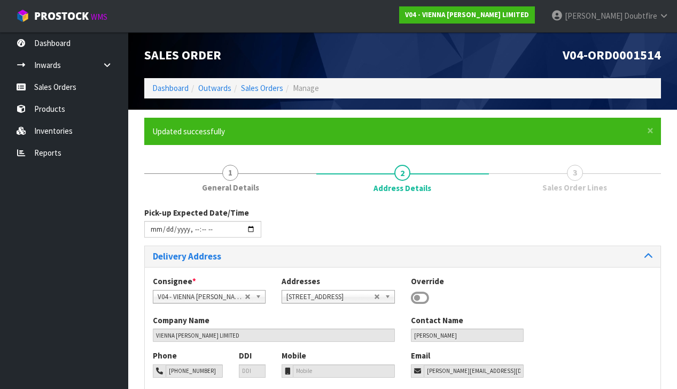
type input "[DATE]T10:43"
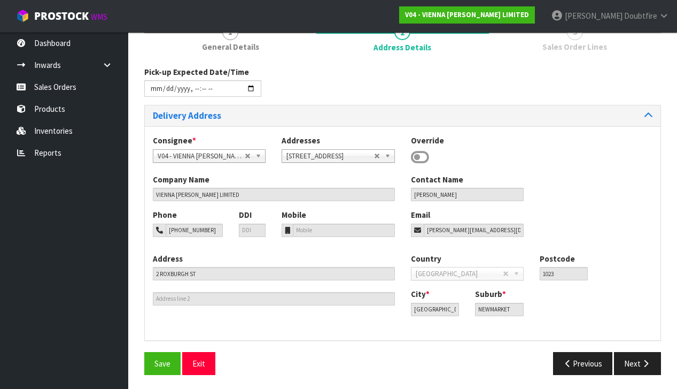
scroll to position [140, 0]
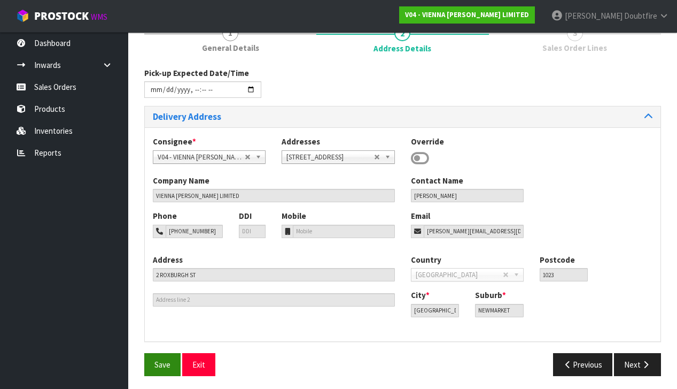
click at [157, 373] on div "Save Exit Previous Next" at bounding box center [402, 368] width 533 height 31
click at [160, 366] on button "Save" at bounding box center [162, 364] width 36 height 23
click at [165, 359] on span "Save" at bounding box center [162, 364] width 16 height 10
click at [638, 361] on button "Next" at bounding box center [637, 364] width 47 height 23
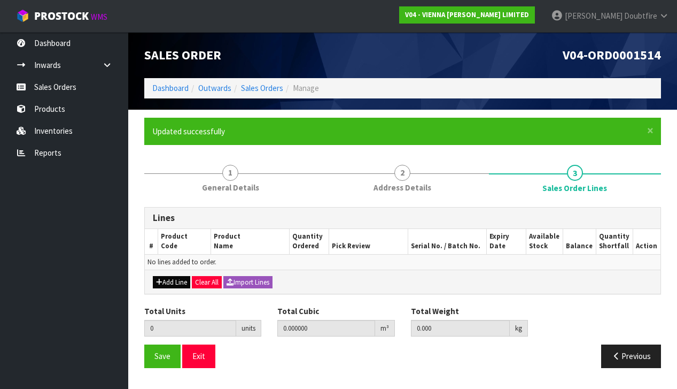
click at [163, 285] on button "Add Line" at bounding box center [171, 282] width 37 height 13
type input "0"
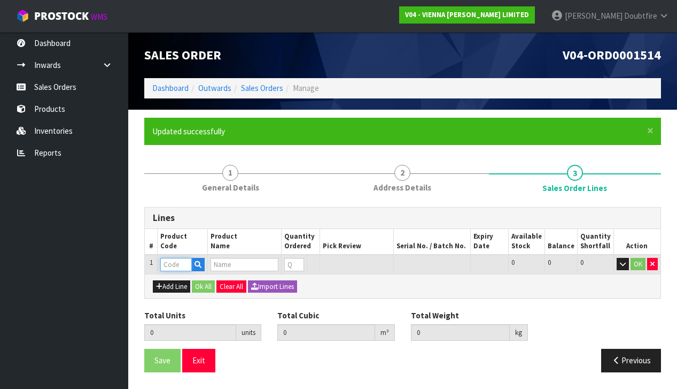
click at [171, 262] on input "text" at bounding box center [176, 264] width 32 height 13
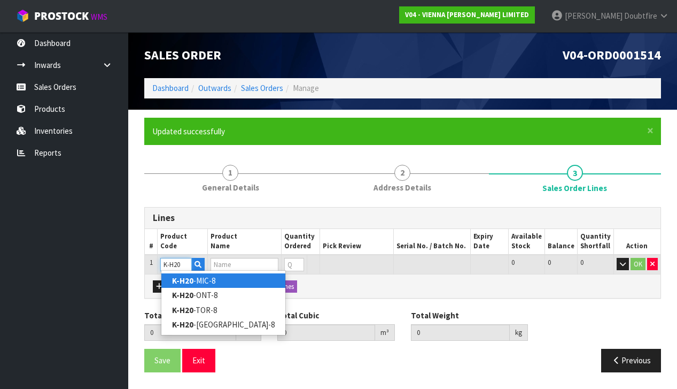
type input "K-H20"
click at [211, 282] on link "K-H20 -MIC-8" at bounding box center [223, 280] width 124 height 14
type input "K-H20-MIC-8"
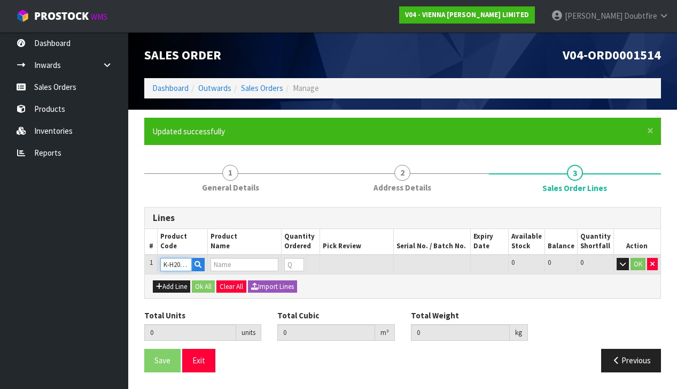
type input "0.000000"
type input "0.000"
type input "KRONO H2O [US_STATE] OAK 8MM (2.22M2)"
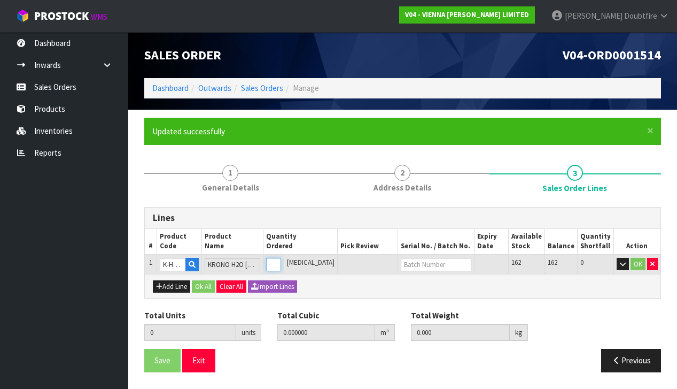
type input "1"
type input "0.01911"
type input "16.2"
click at [281, 260] on input "1" at bounding box center [273, 264] width 15 height 13
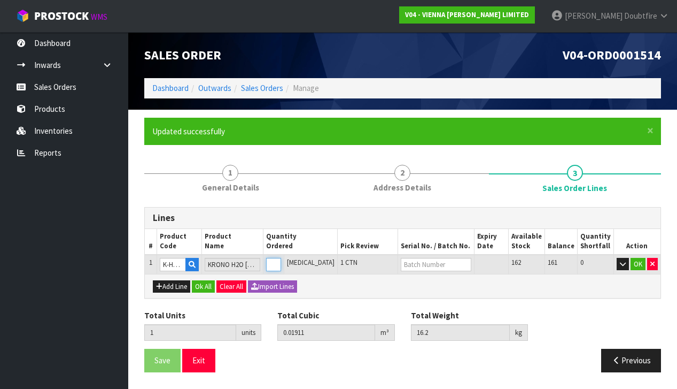
type input "0"
type input "2"
type input "0.03822"
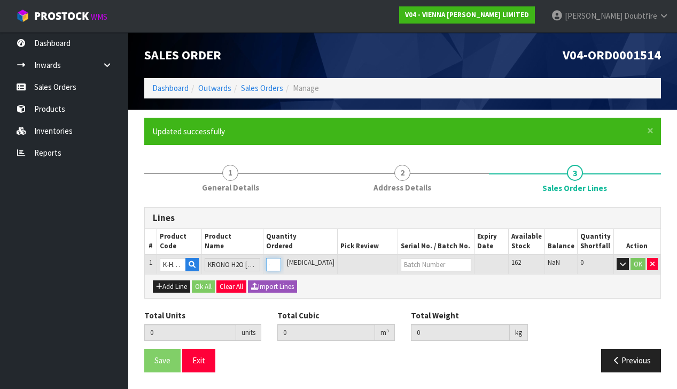
type input "32.4"
type input "2"
type input "24"
type input "0.45864"
type input "388.8"
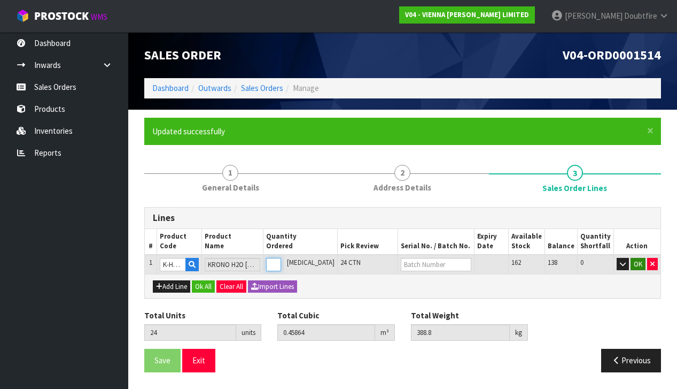
type input "24"
click at [638, 259] on button "OK" at bounding box center [638, 264] width 15 height 13
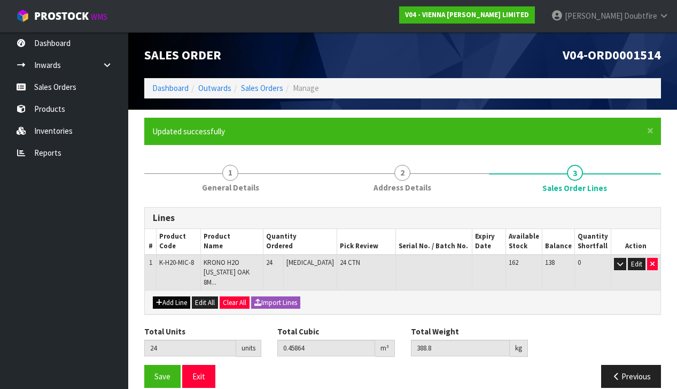
click at [170, 296] on button "Add Line" at bounding box center [171, 302] width 37 height 13
type input "0"
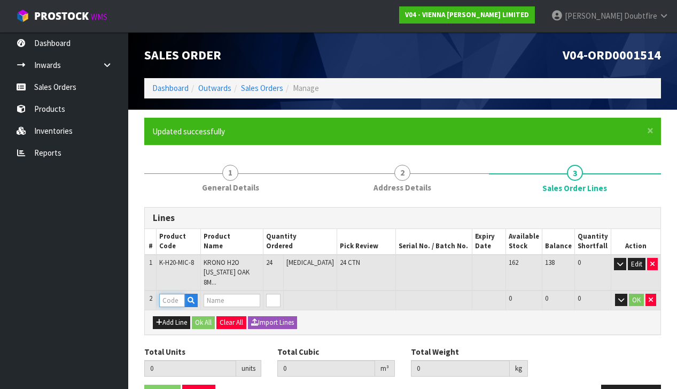
click at [169, 293] on input "text" at bounding box center [172, 299] width 26 height 13
type input "UL"
click at [200, 321] on link "UL -SA3" at bounding box center [203, 320] width 84 height 14
type input "UL-SA3"
type input "24"
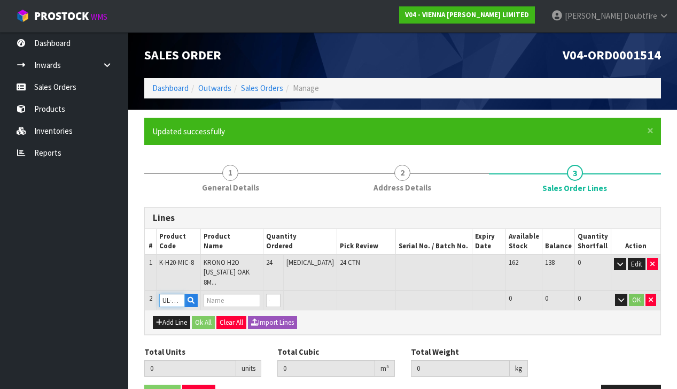
type input "0.45864"
type input "388.8"
type input "SELITAC 3MM AQUASTOP UNDERLAY (10.2M2)"
type input "1"
type input "25"
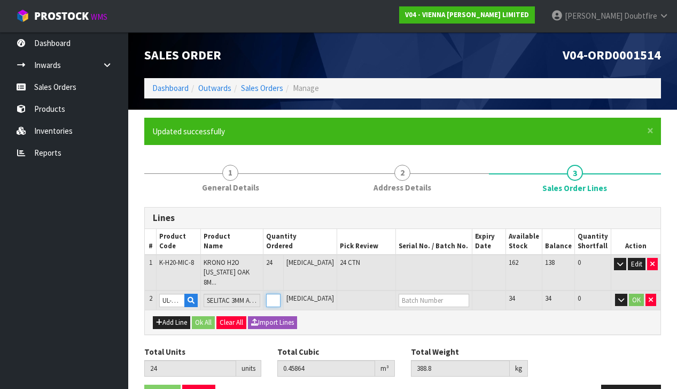
type input "0.49014"
type input "390.9"
click at [281, 293] on input "1" at bounding box center [273, 299] width 15 height 13
type input "2"
type input "26"
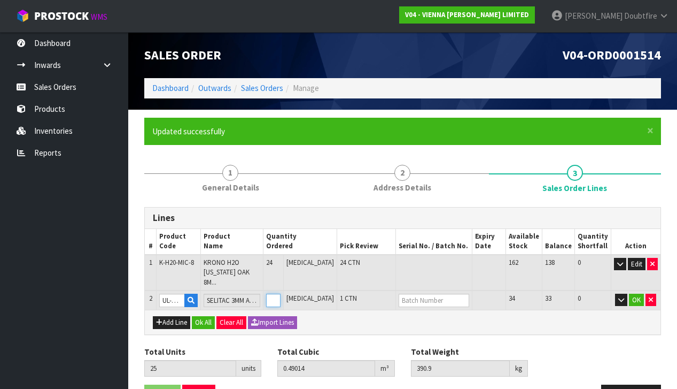
type input "0.52164"
type input "393"
click at [281, 293] on input "2" at bounding box center [273, 299] width 15 height 13
type input "3"
type input "27"
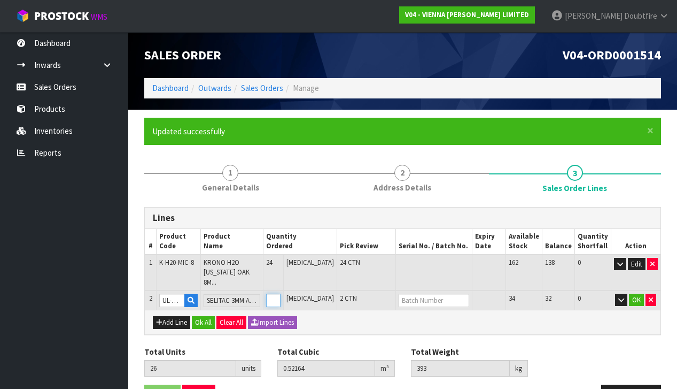
type input "0.55314"
type input "395.1"
click at [281, 293] on input "3" at bounding box center [273, 299] width 15 height 13
type input "4"
type input "28"
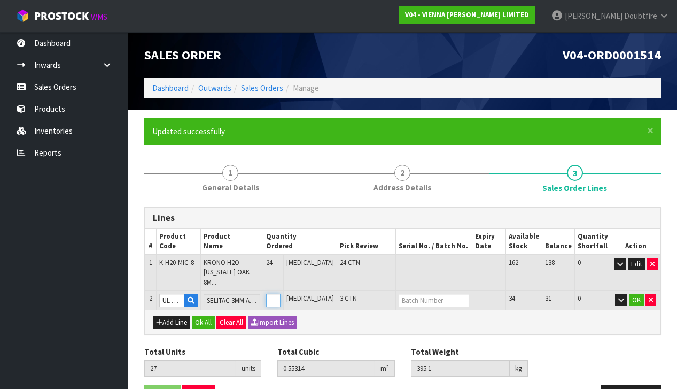
type input "0.58464"
type input "397.2"
click at [281, 293] on input "4" at bounding box center [273, 299] width 15 height 13
type input "5"
type input "29"
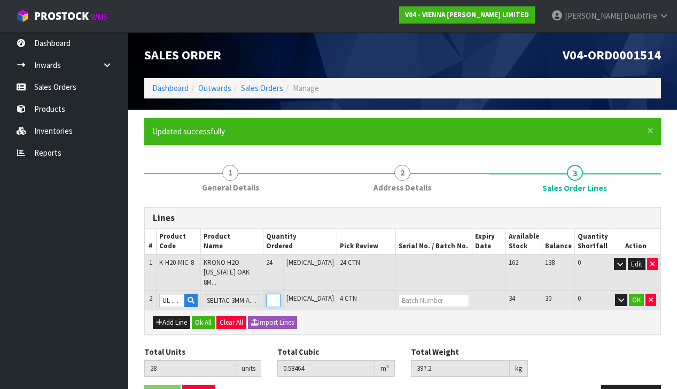
type input "0.61614"
type input "399.3"
click at [281, 293] on input "5" at bounding box center [273, 299] width 15 height 13
type input "6"
type input "30"
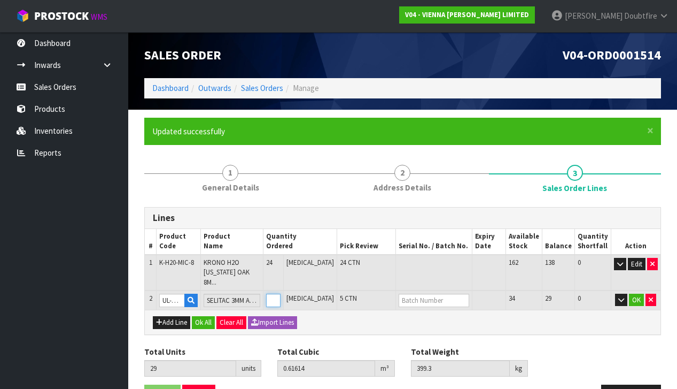
type input "0.64764"
type input "401.4"
click at [281, 293] on input "6" at bounding box center [273, 299] width 15 height 13
click at [635, 293] on button "OK" at bounding box center [636, 299] width 15 height 13
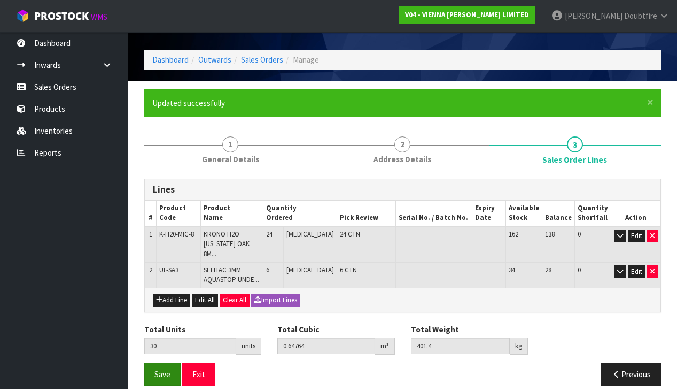
scroll to position [28, 0]
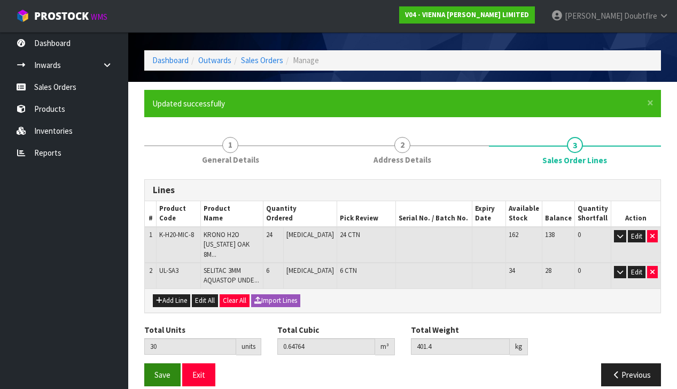
click at [161, 369] on span "Save" at bounding box center [162, 374] width 16 height 10
click at [165, 369] on span "Save" at bounding box center [162, 374] width 16 height 10
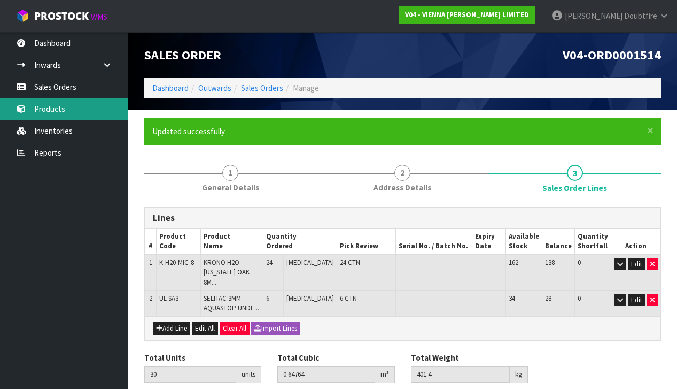
scroll to position [0, 0]
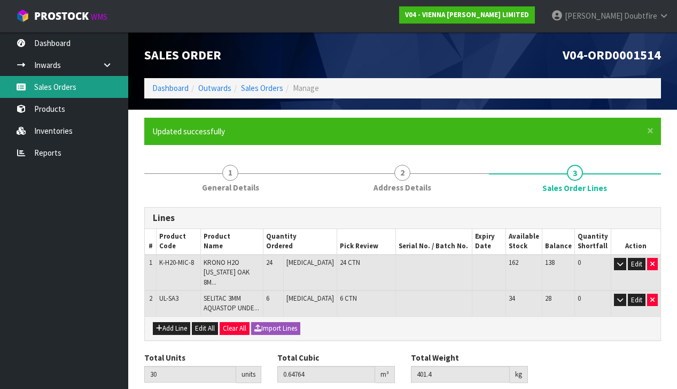
click at [59, 83] on link "Sales Orders" at bounding box center [64, 87] width 128 height 22
